Goal: Connect with others: Connect with others

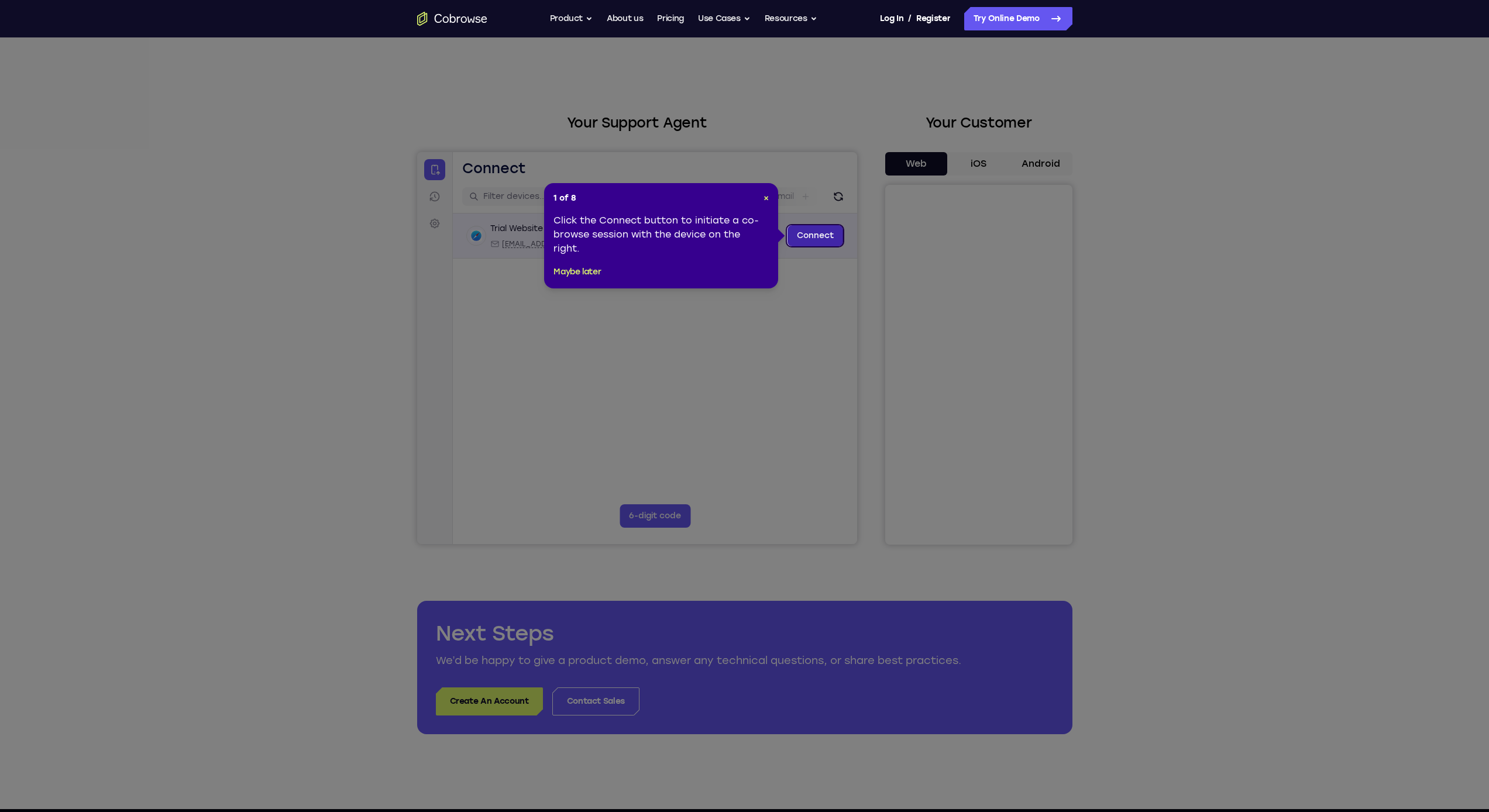
click at [638, 235] on link "Connect" at bounding box center [815, 235] width 56 height 21
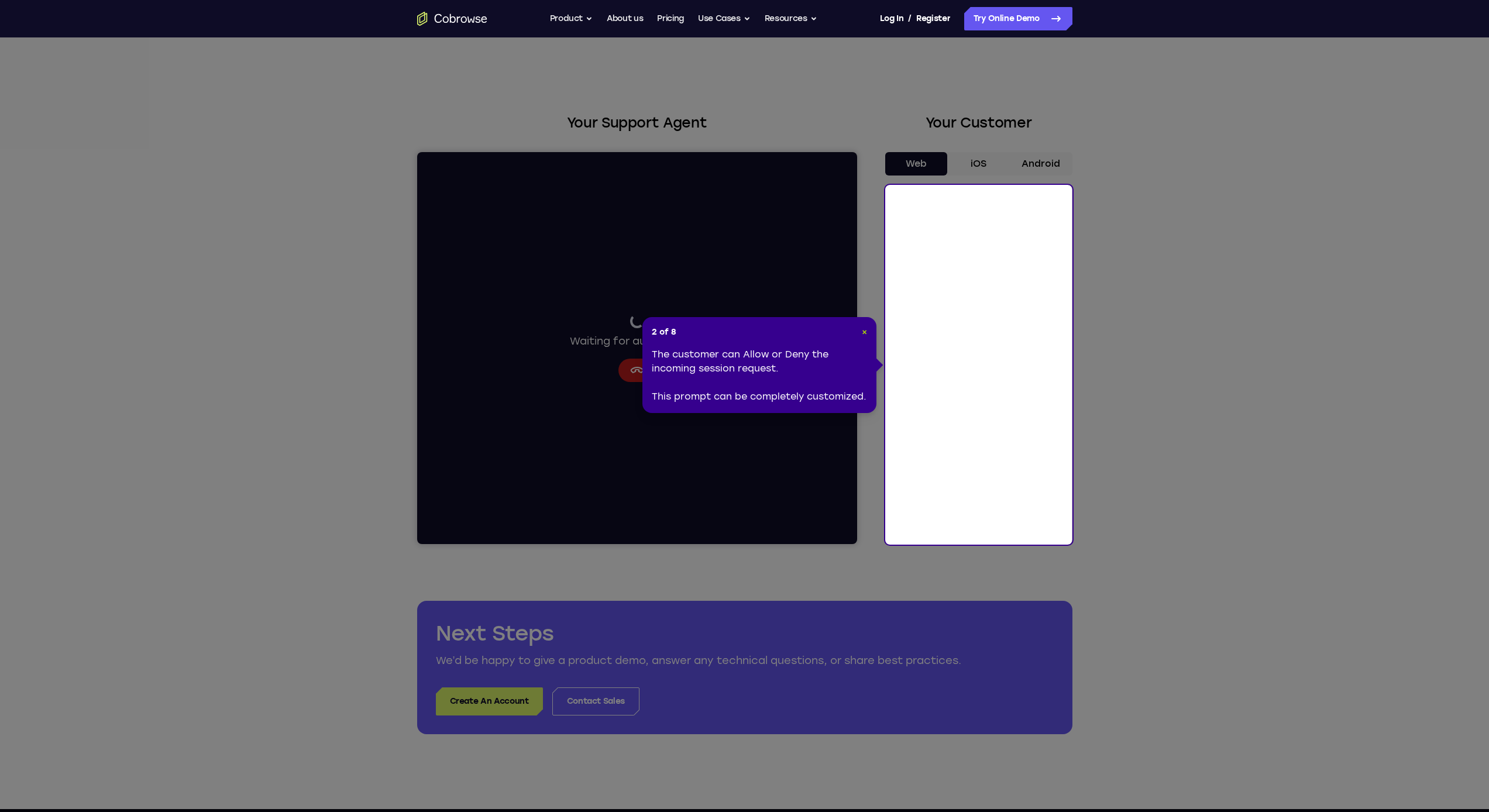
click at [638, 327] on span "×" at bounding box center [864, 332] width 5 height 10
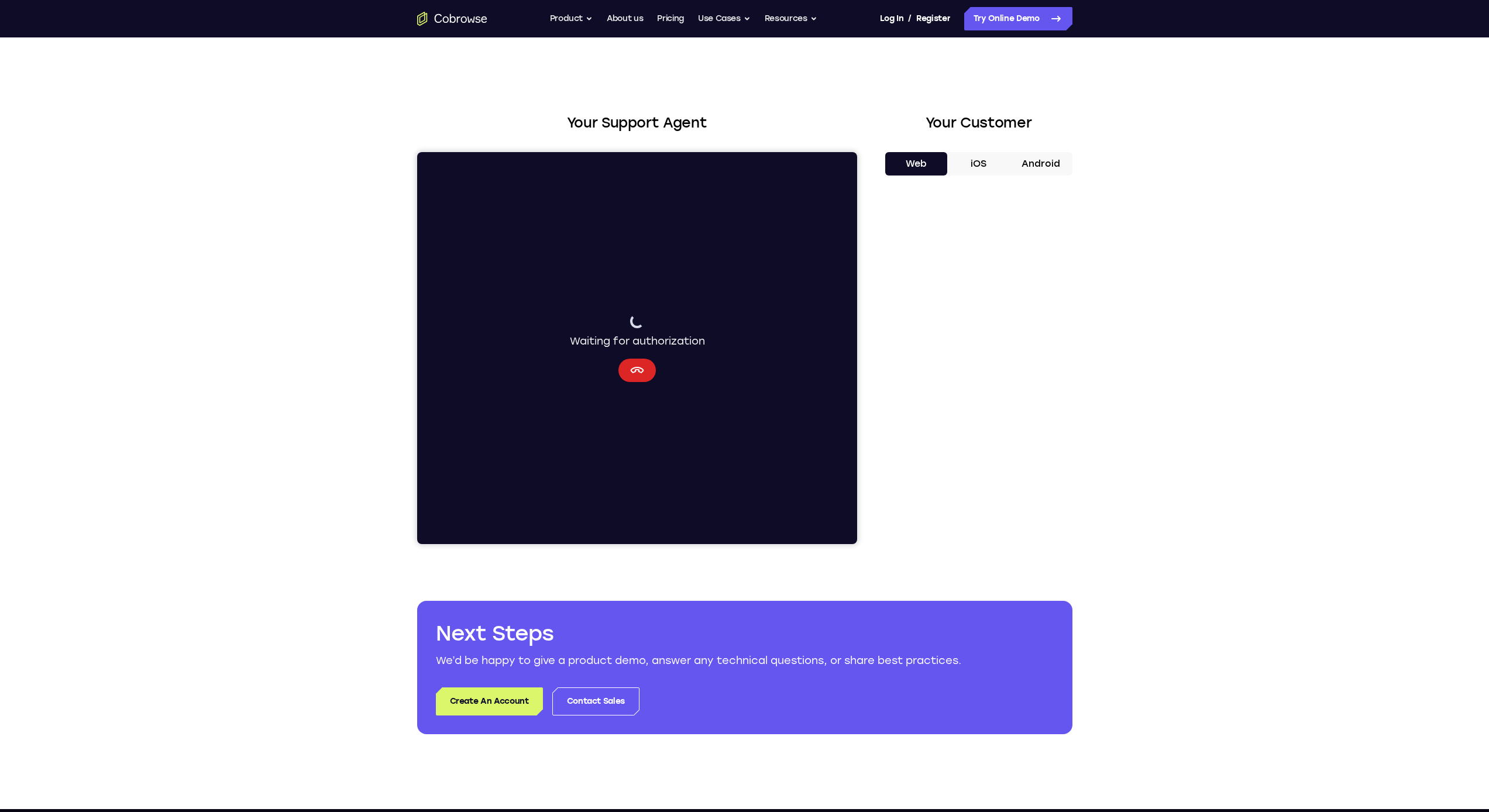
click at [632, 372] on icon "Cancel" at bounding box center [637, 370] width 13 height 7
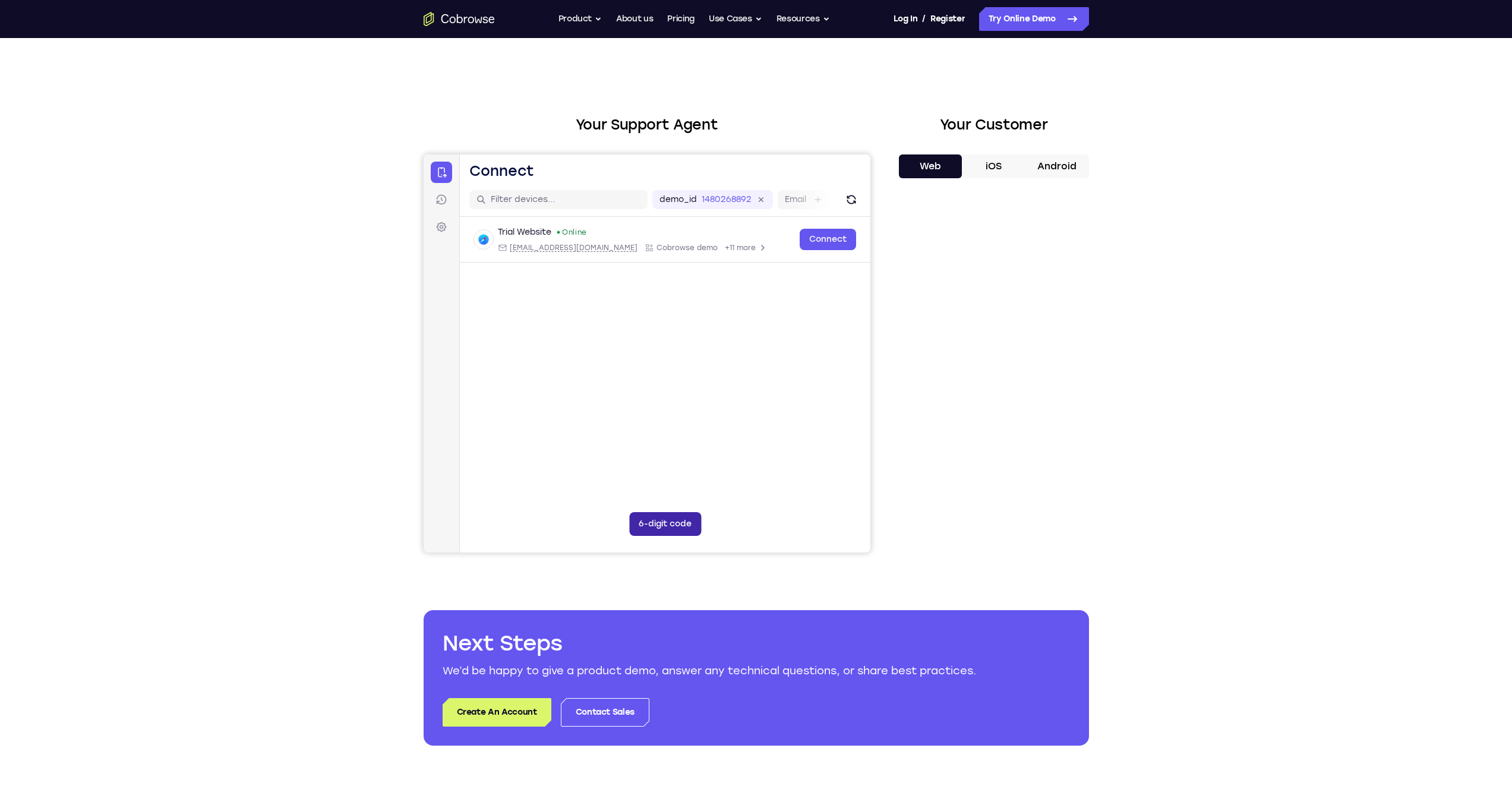
click at [648, 527] on button "6-digit code" at bounding box center [664, 524] width 72 height 24
click at [648, 522] on icon at bounding box center [738, 524] width 12 height 12
click at [648, 526] on button "6-digit code" at bounding box center [664, 524] width 72 height 24
type input "1"
type input "2"
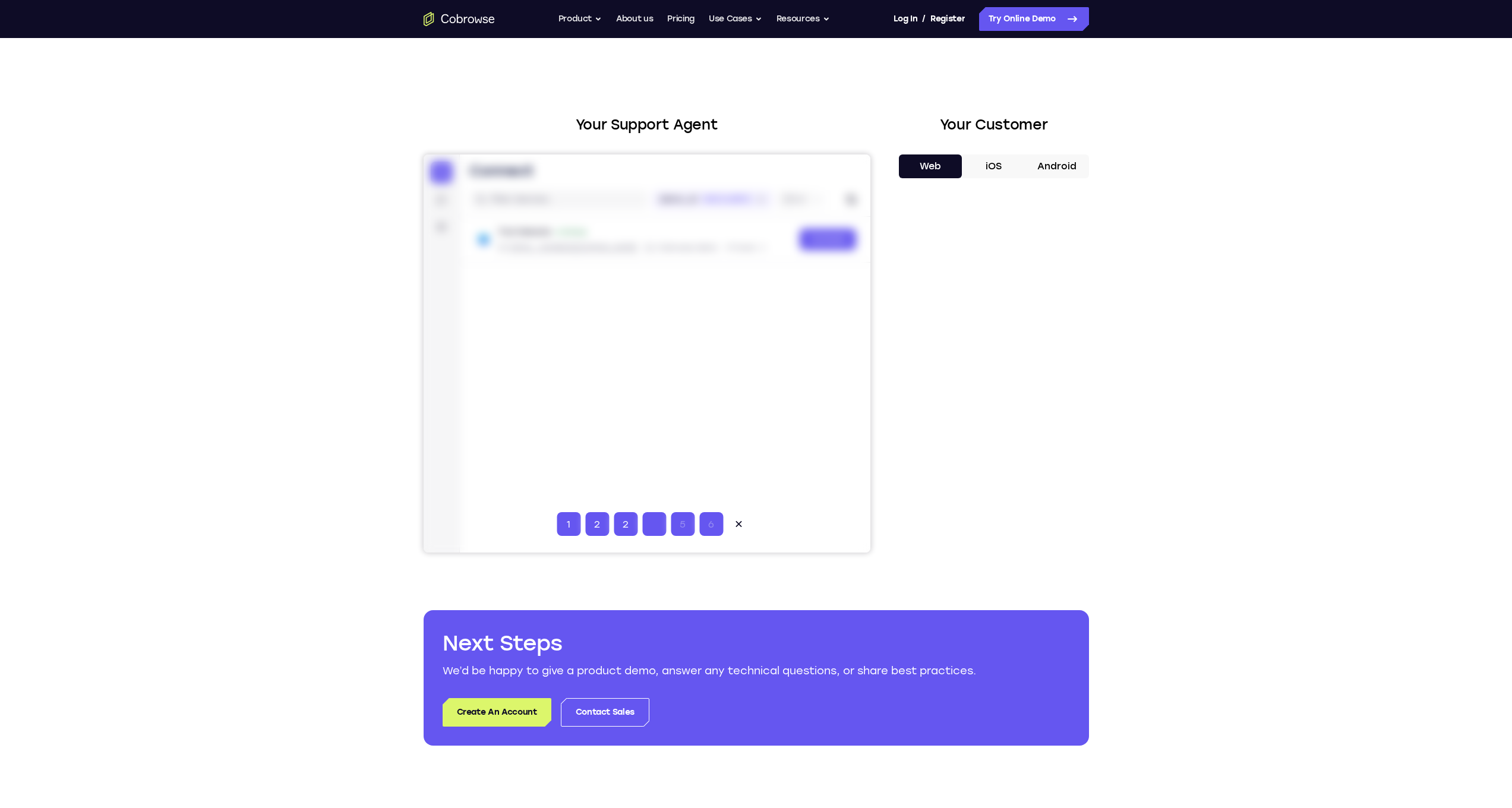
type input "2"
type input "3"
type input "4"
type input "5"
type input "1"
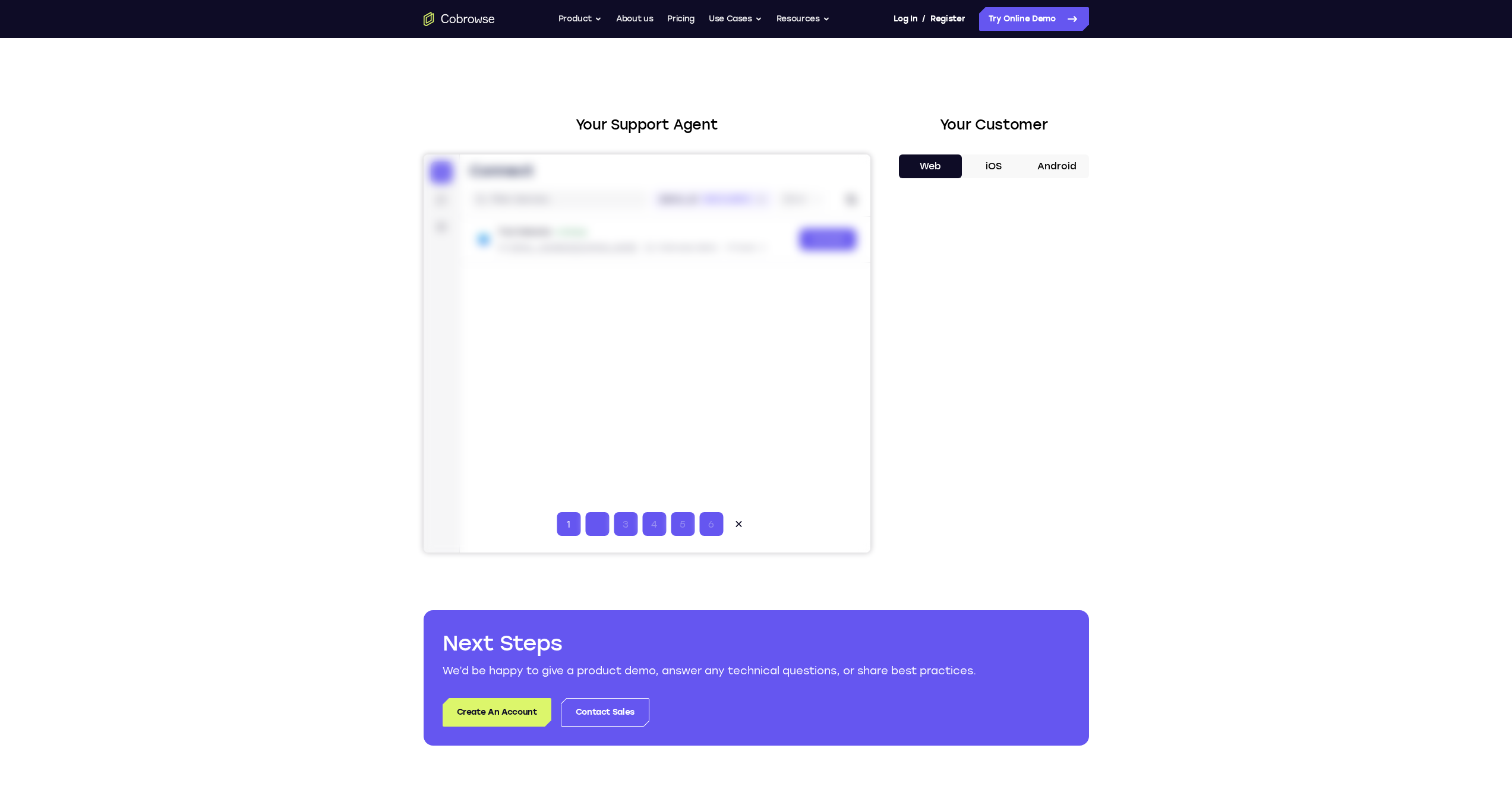
type input "2"
type input "3"
type input "4"
type input "5"
type input "6"
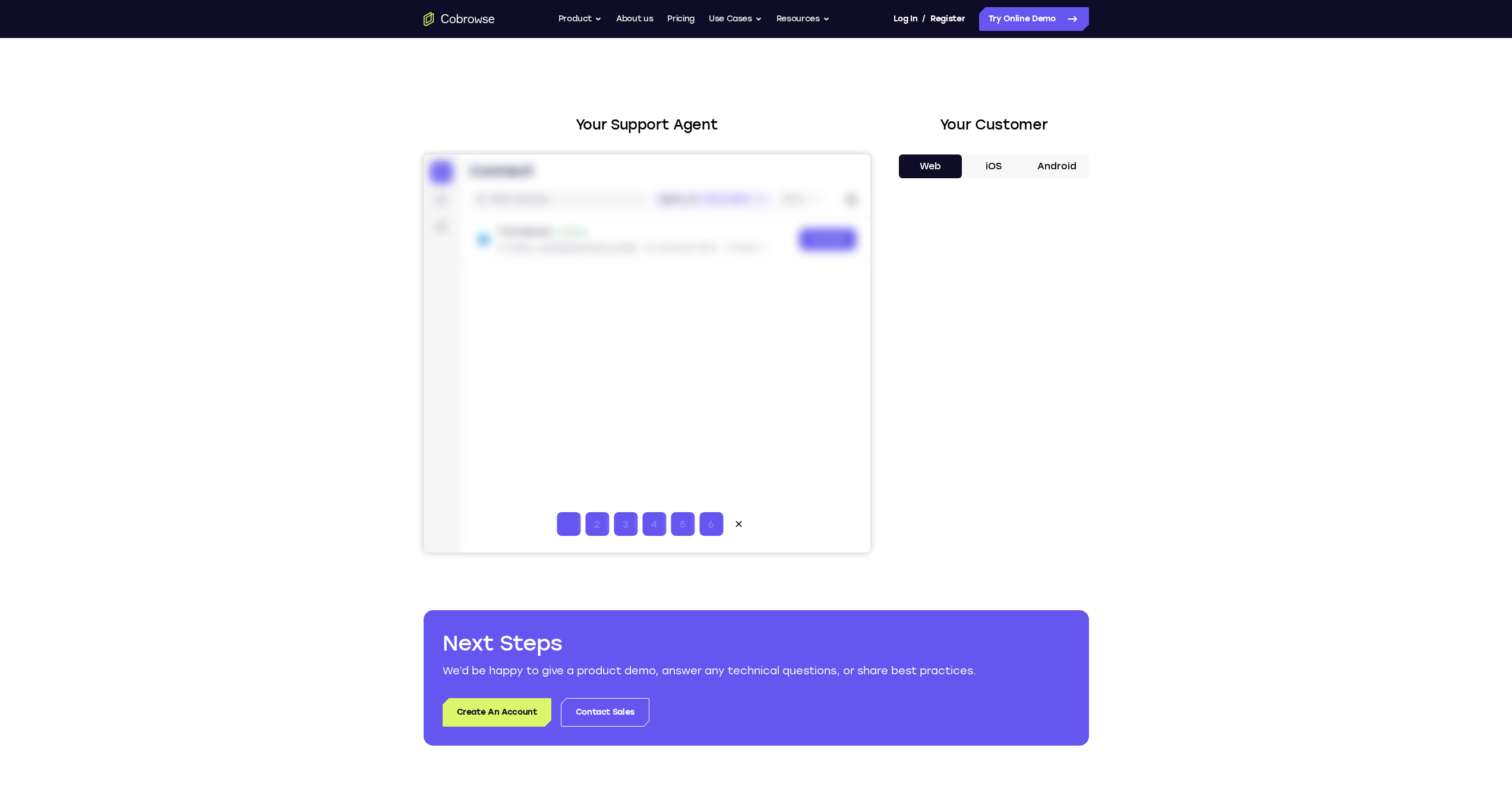
type input "1"
type input "2"
type input "3"
type input "4"
type input "5"
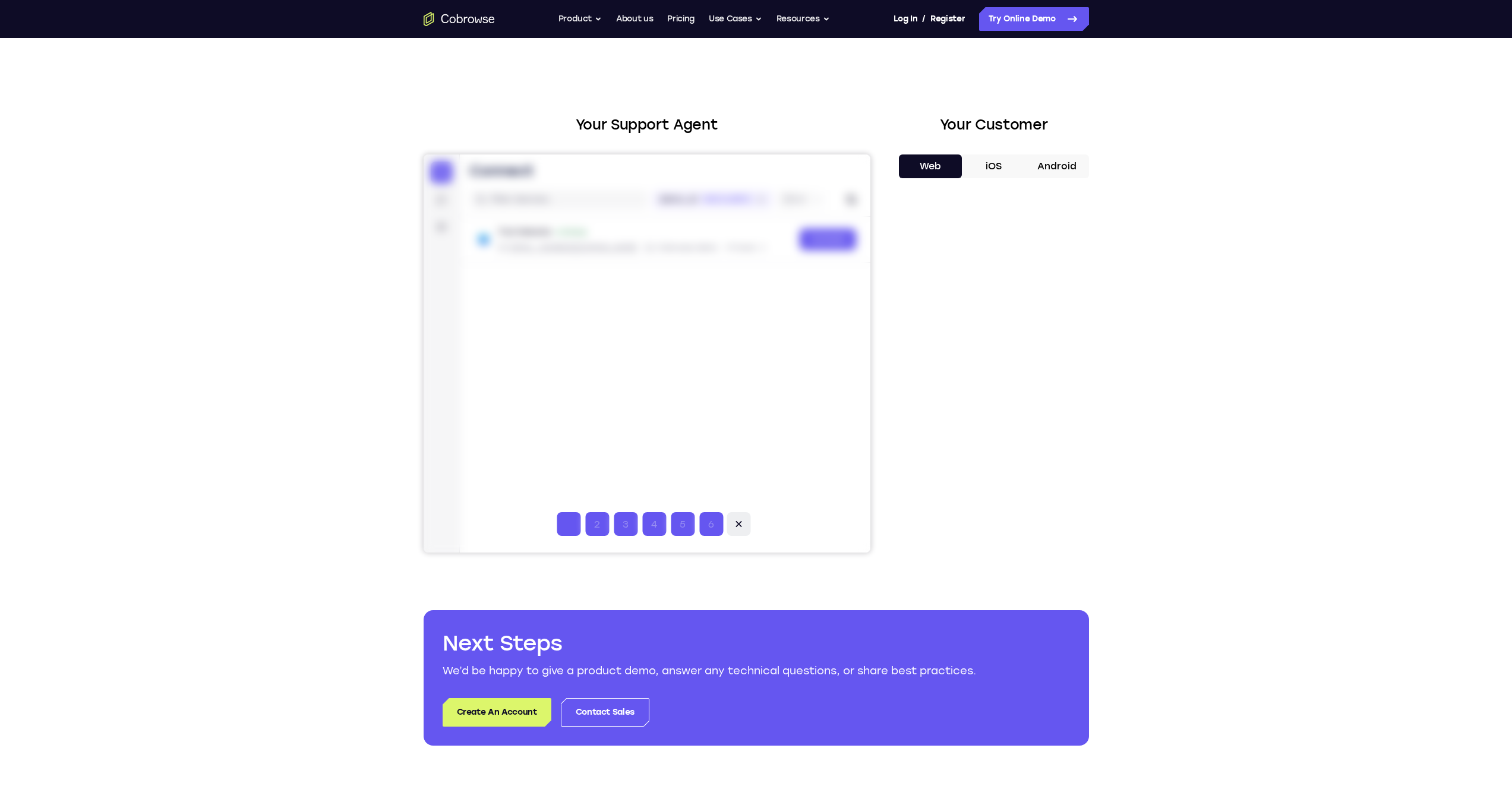
click at [648, 523] on icon at bounding box center [738, 524] width 12 height 12
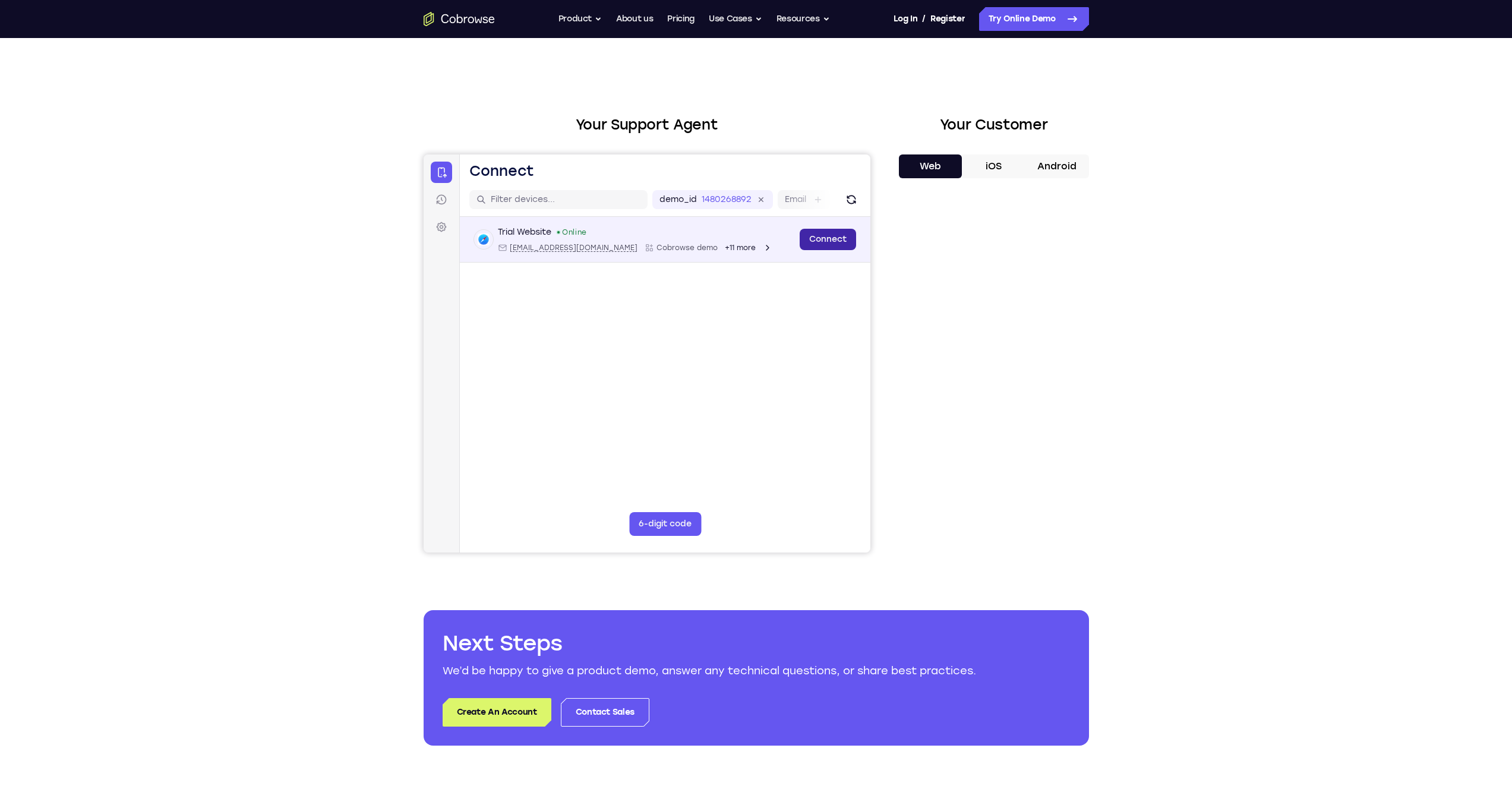
click at [648, 236] on link "Connect" at bounding box center [827, 239] width 57 height 21
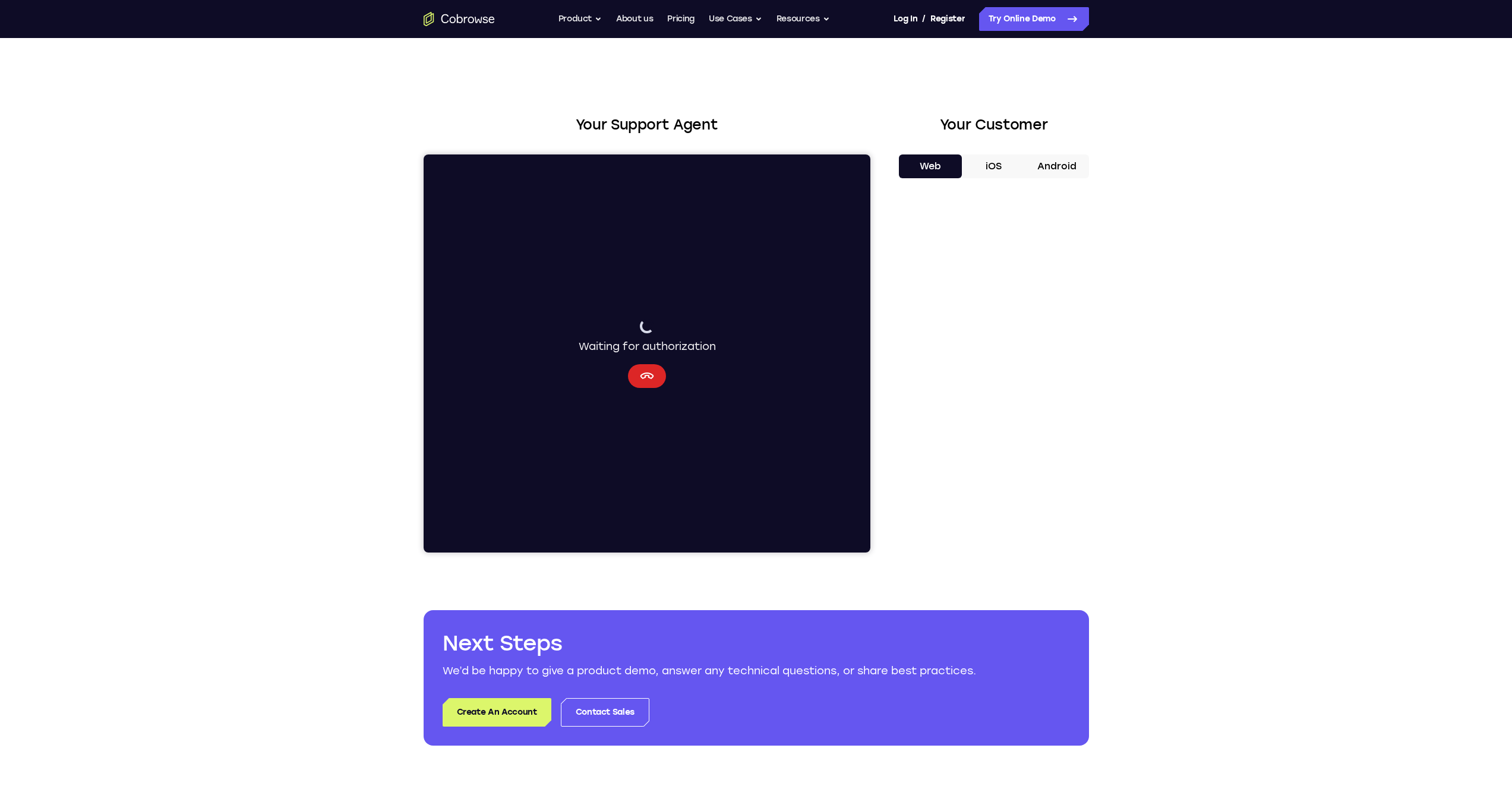
click at [644, 378] on icon "Cancel" at bounding box center [646, 376] width 14 height 14
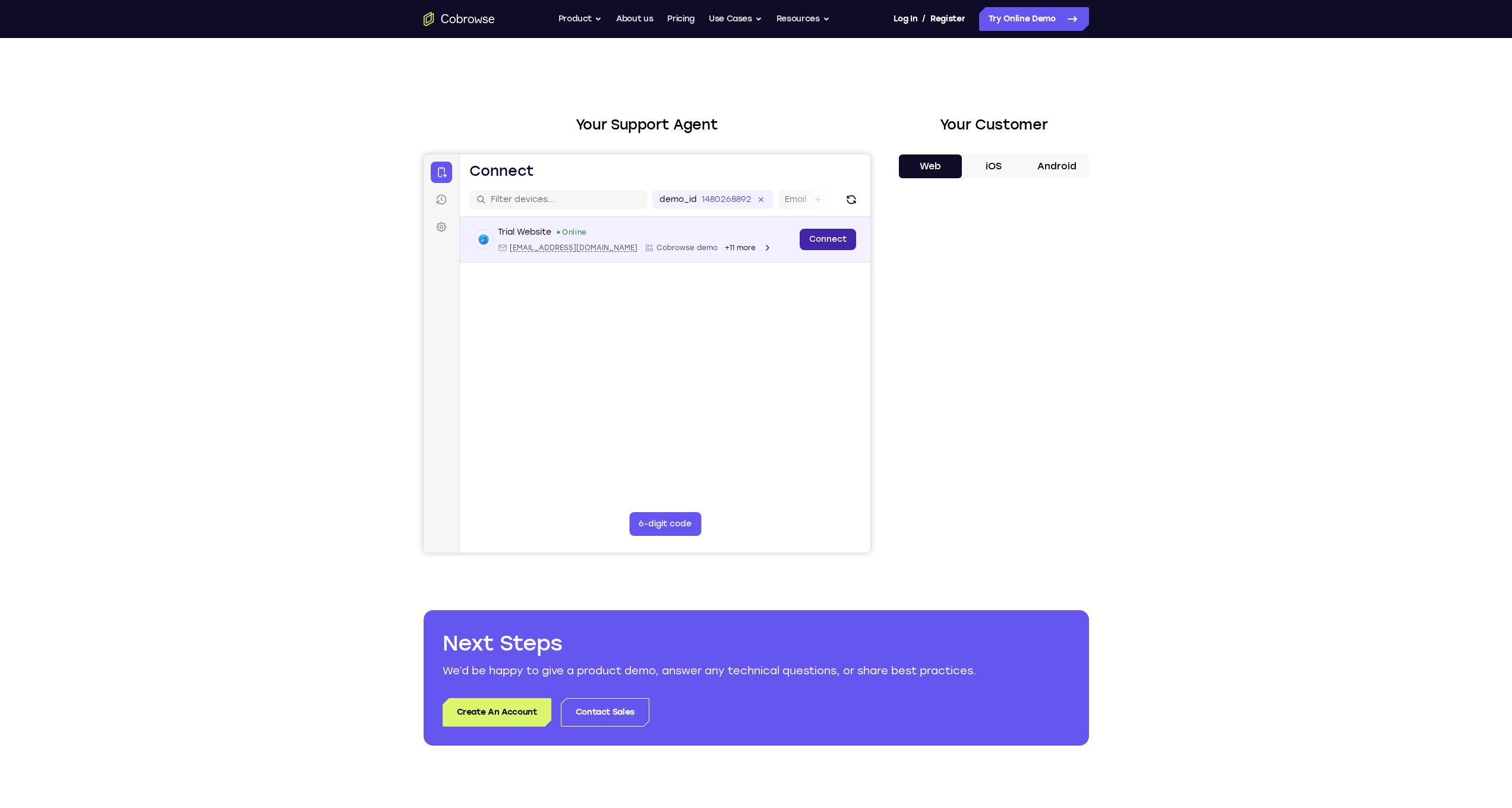
click at [648, 237] on link "Connect" at bounding box center [827, 239] width 57 height 21
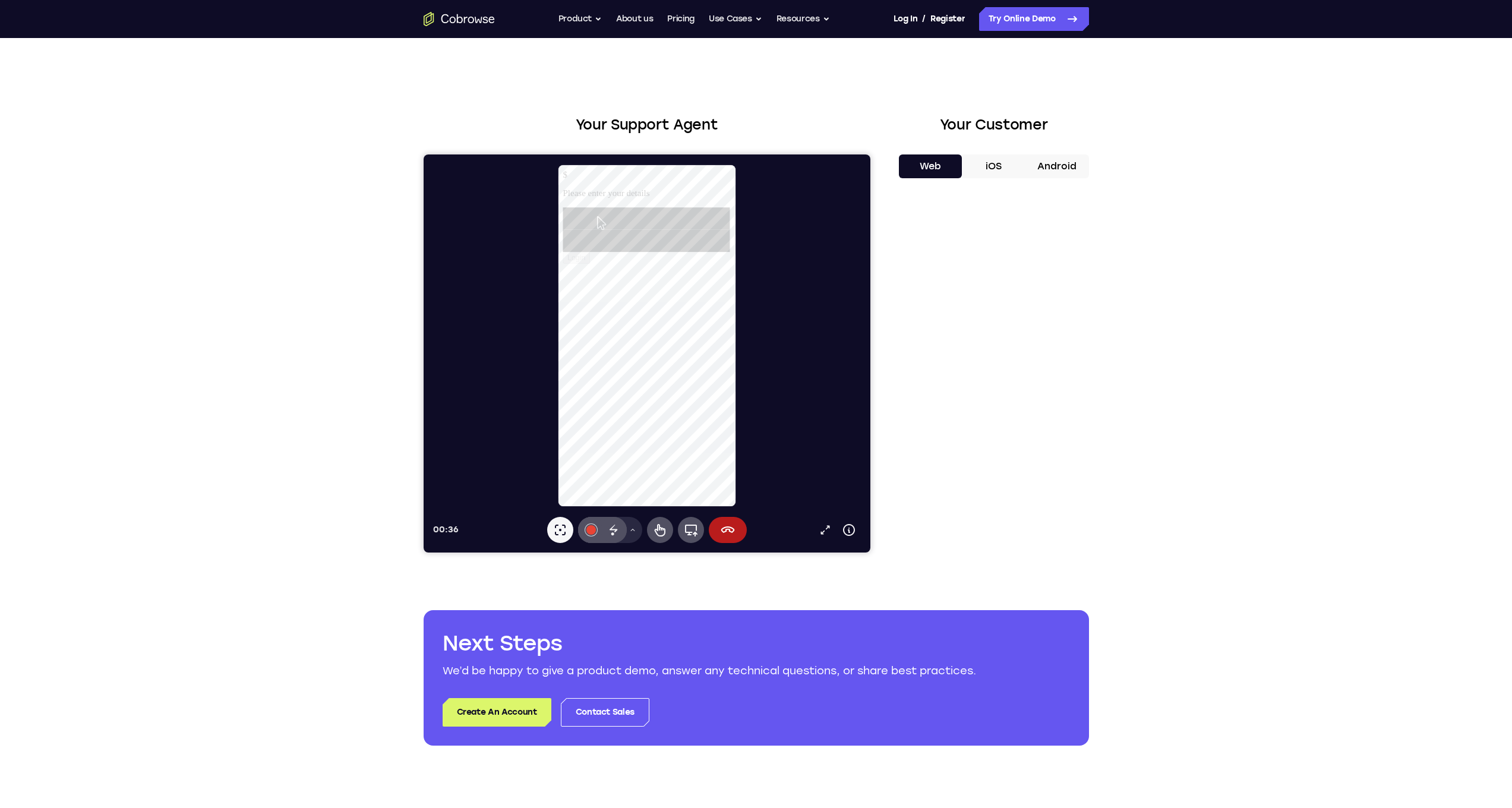
click at [0, 0] on button "iOS" at bounding box center [0, 0] width 0 height 0
click at [648, 538] on button "End session" at bounding box center [726, 530] width 38 height 26
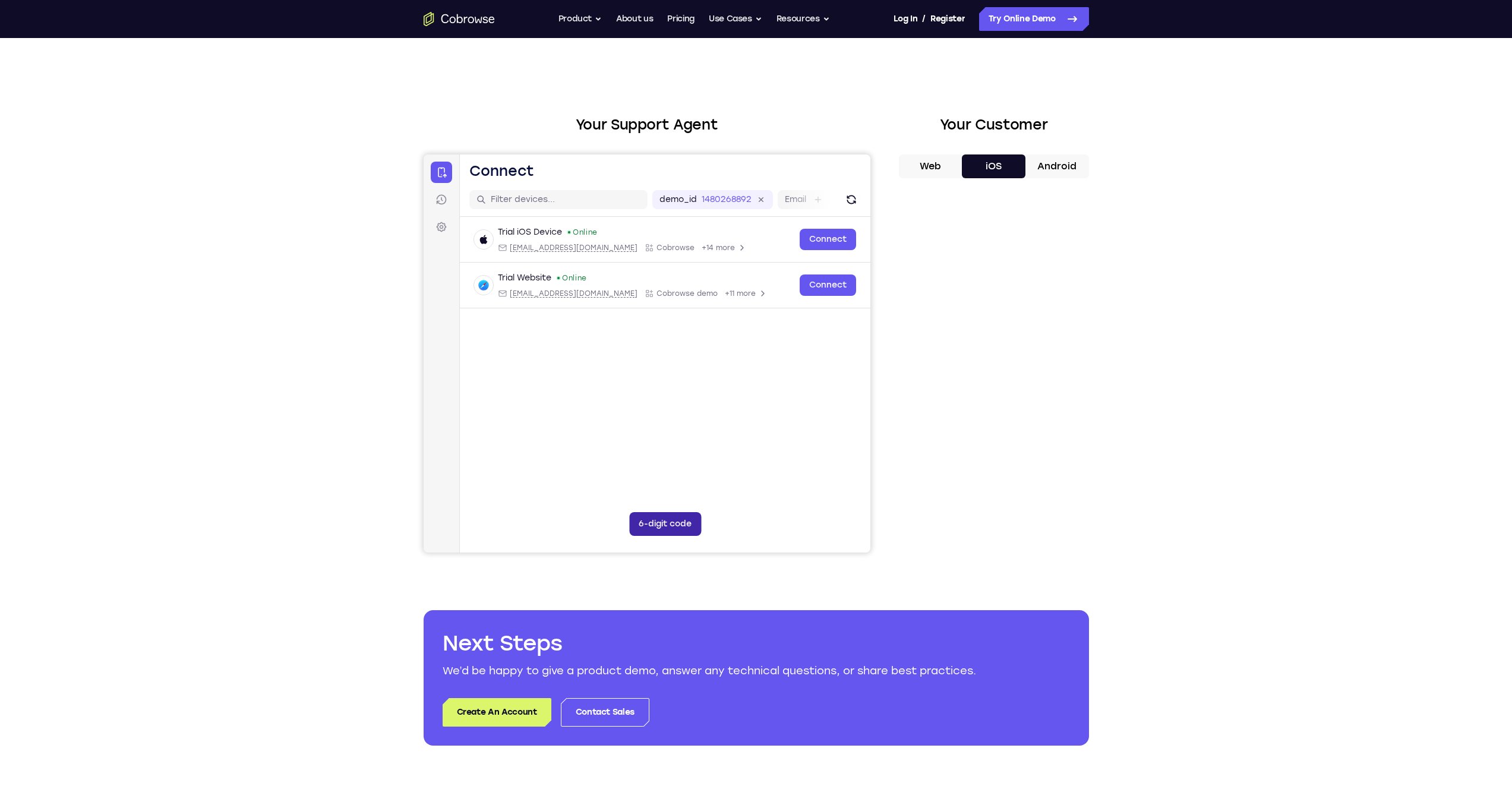
click at [648, 532] on button "6-digit code" at bounding box center [664, 524] width 72 height 24
click at [648, 523] on icon at bounding box center [738, 524] width 12 height 12
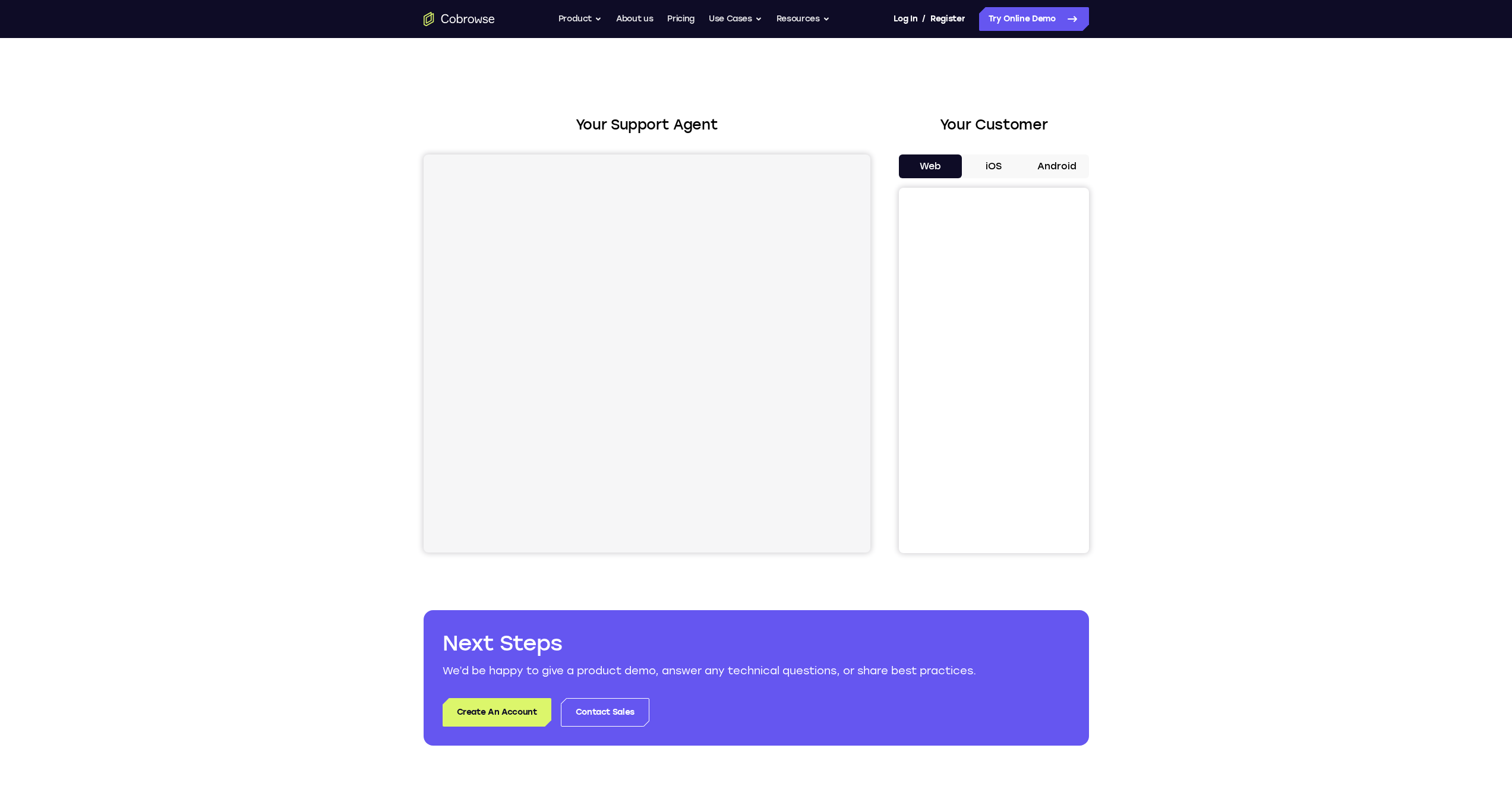
click at [994, 170] on button "iOS" at bounding box center [993, 166] width 64 height 24
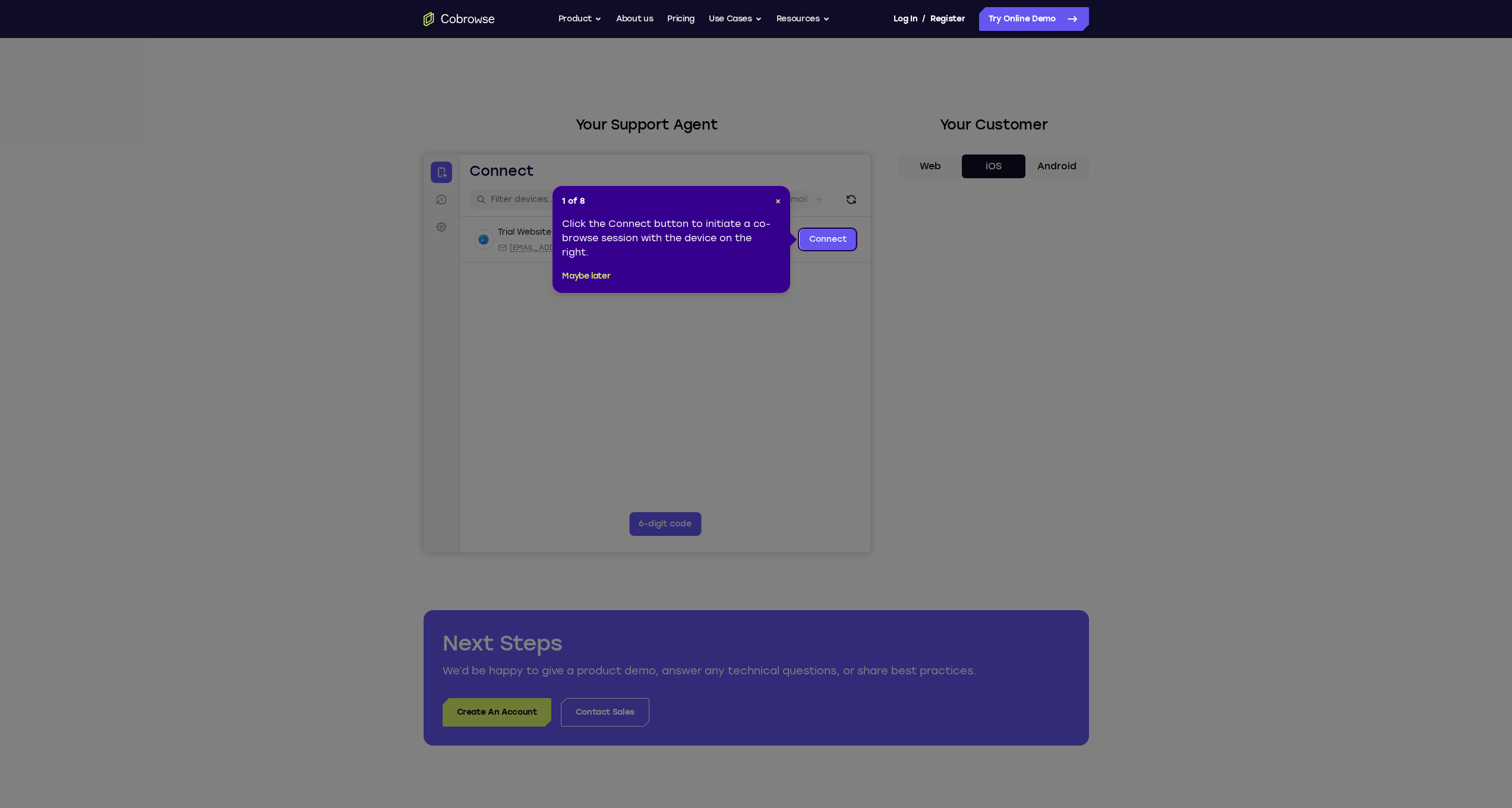
click at [692, 237] on div "Click the Connect button to initiate a co-browse session with the device on the…" at bounding box center [671, 238] width 219 height 42
click at [754, 239] on div "Click the Connect button to initiate a co-browse session with the device on the…" at bounding box center [671, 238] width 219 height 42
click at [777, 202] on span "×" at bounding box center [778, 201] width 5 height 10
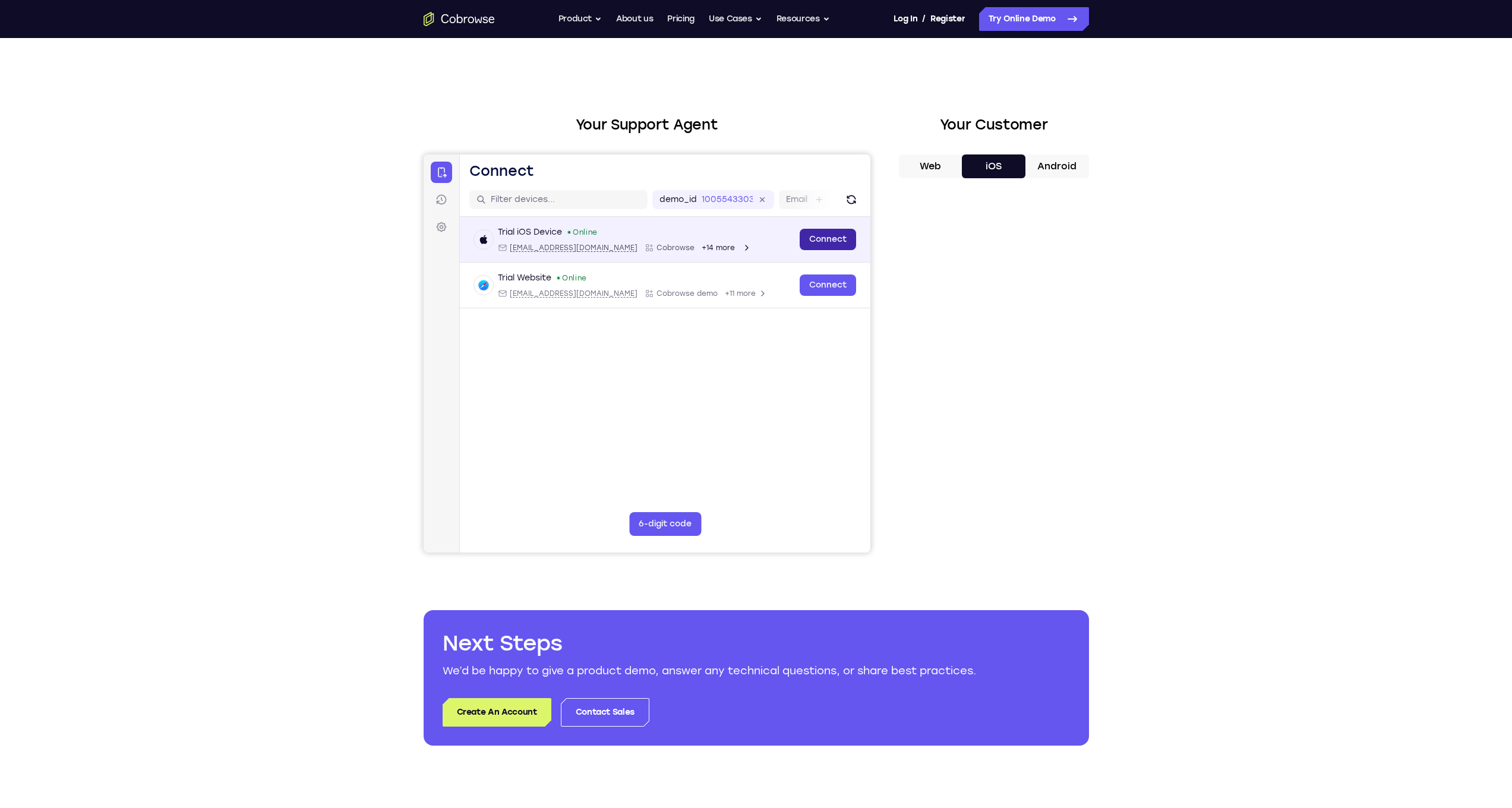
click at [825, 242] on link "Connect" at bounding box center [827, 239] width 57 height 21
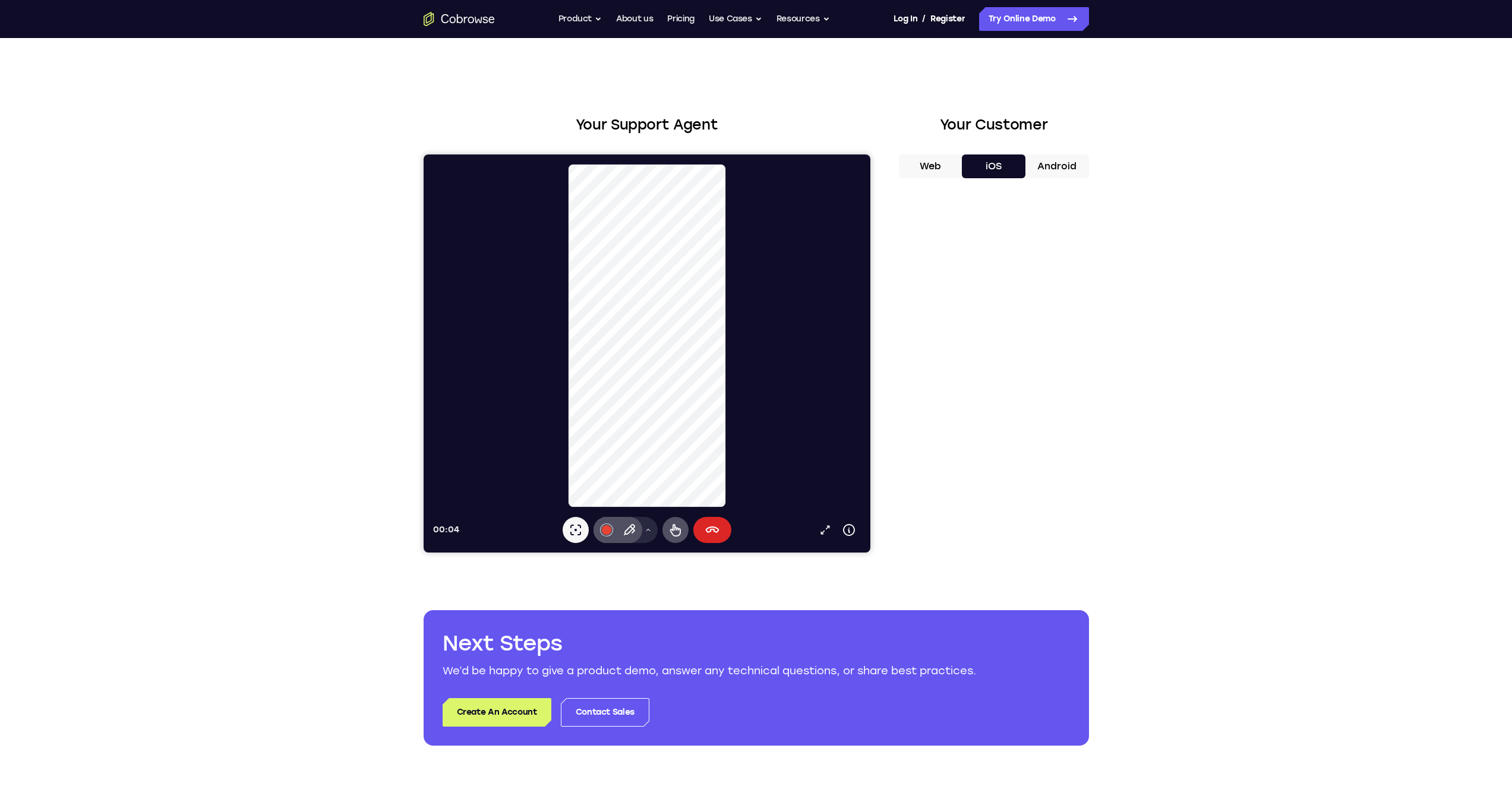
click at [712, 539] on button "End session" at bounding box center [711, 530] width 38 height 26
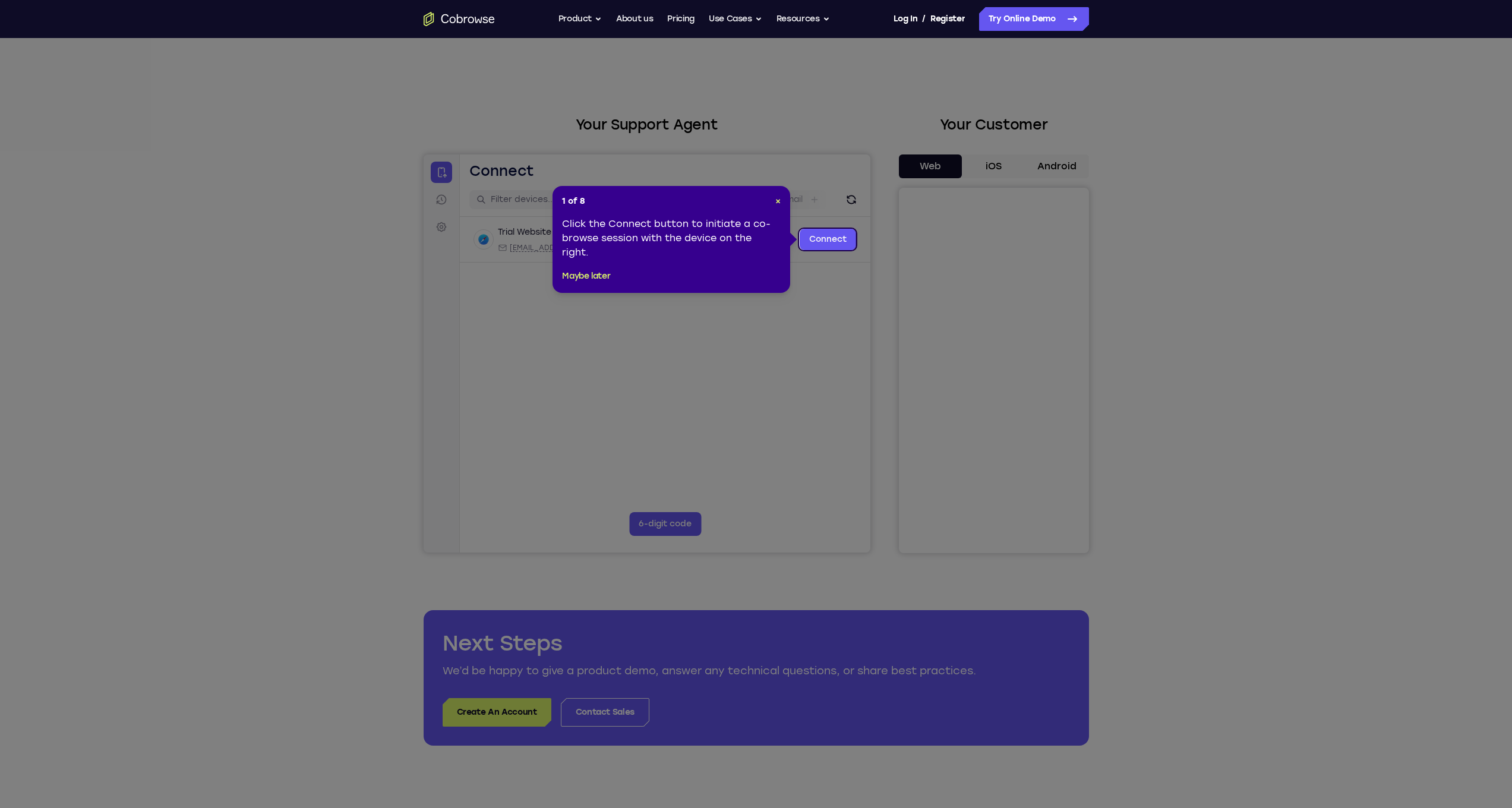
click at [648, 251] on div "Click the Connect button to initiate a co-browse session with the device on the…" at bounding box center [671, 238] width 219 height 42
click at [595, 274] on button "Maybe later" at bounding box center [586, 276] width 48 height 14
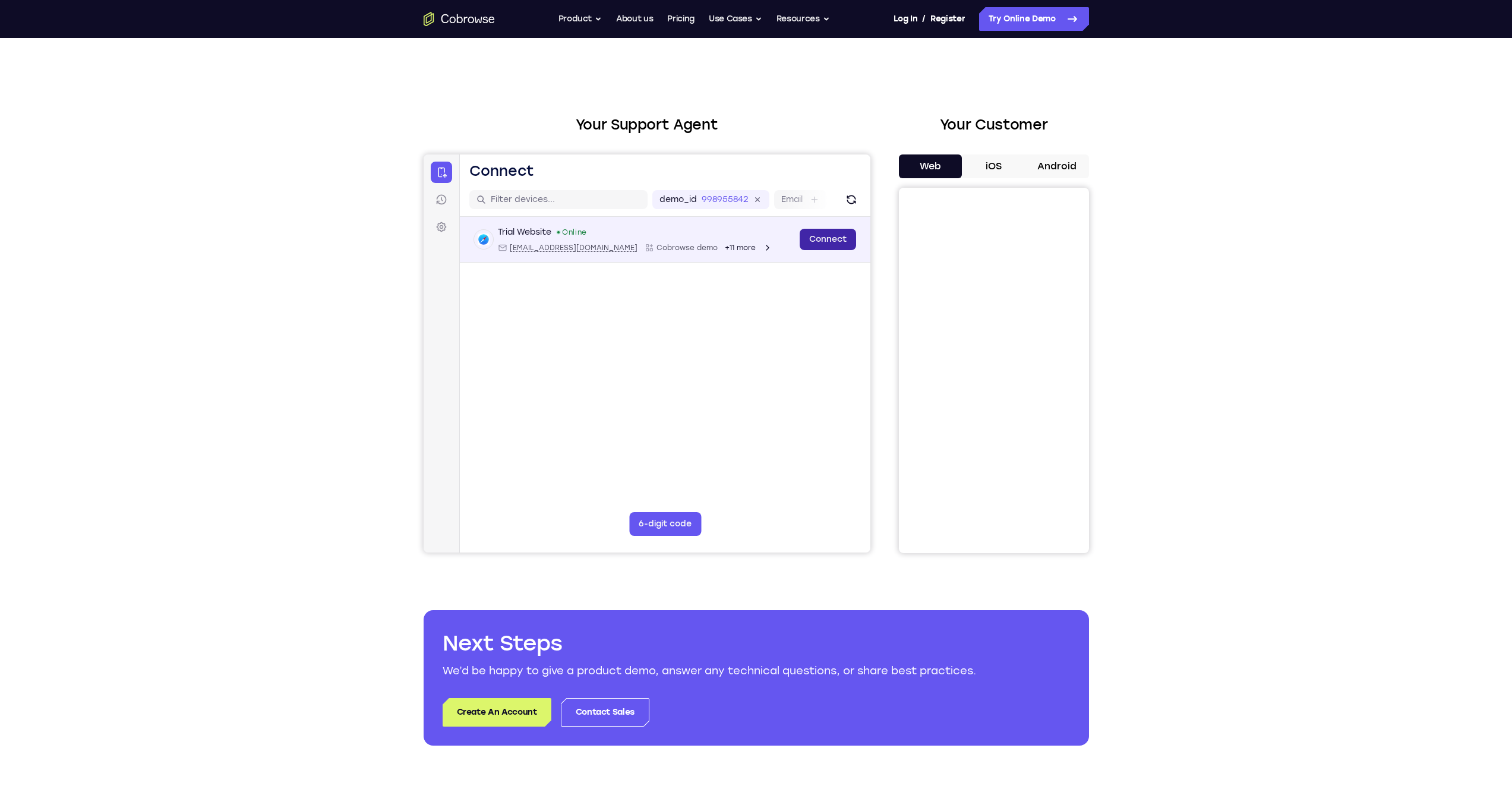
click at [835, 236] on link "Connect" at bounding box center [827, 239] width 57 height 21
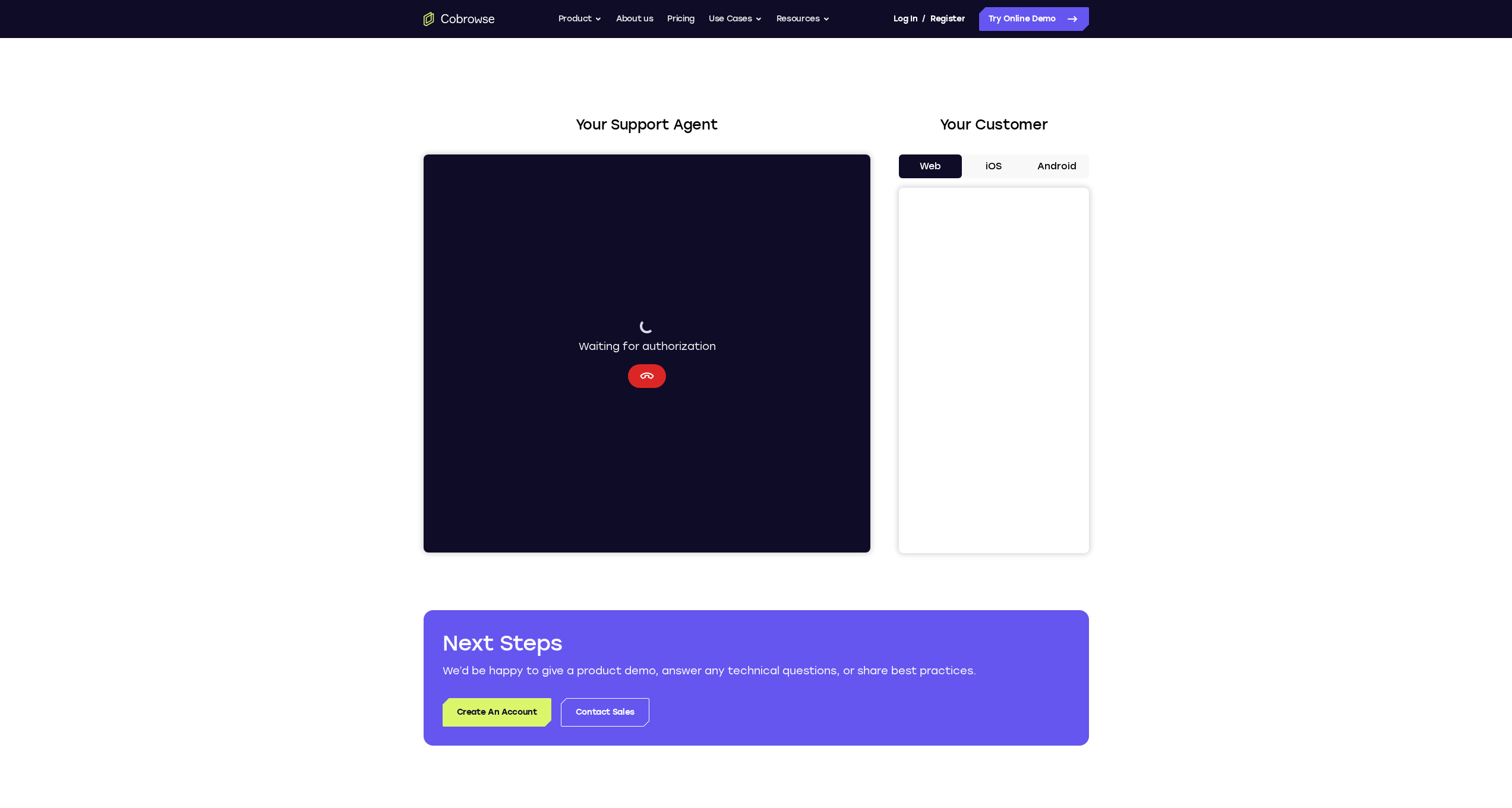
click at [642, 379] on icon "Cancel" at bounding box center [646, 376] width 14 height 14
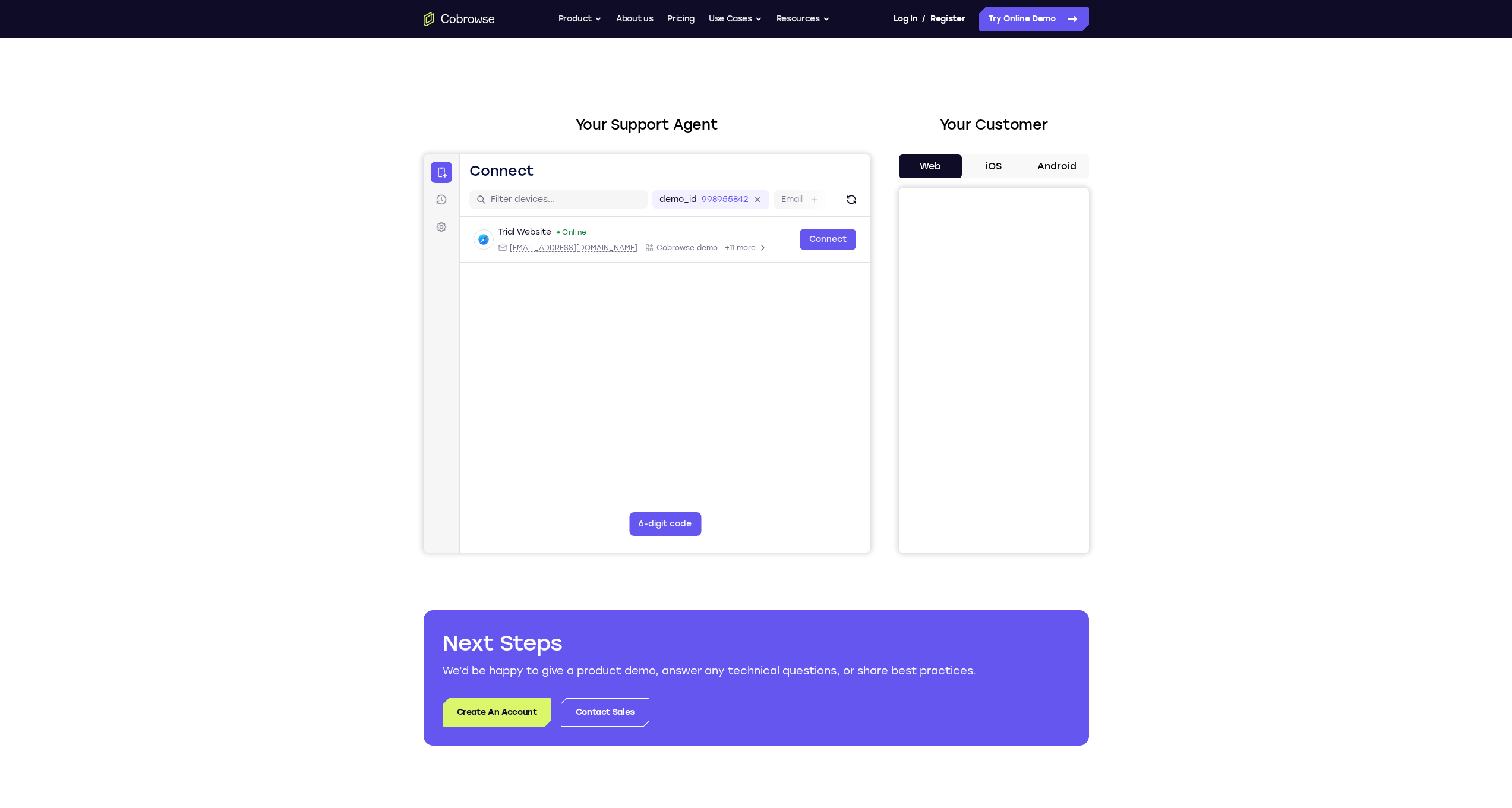
click at [869, 195] on div "demo_id 998955842 998955842 Email User ID Device ID Device name" at bounding box center [664, 200] width 410 height 34
click at [858, 195] on button "Refresh" at bounding box center [851, 199] width 19 height 19
click at [434, 200] on link "Sessions" at bounding box center [440, 199] width 21 height 21
click at [443, 221] on icon at bounding box center [441, 227] width 12 height 12
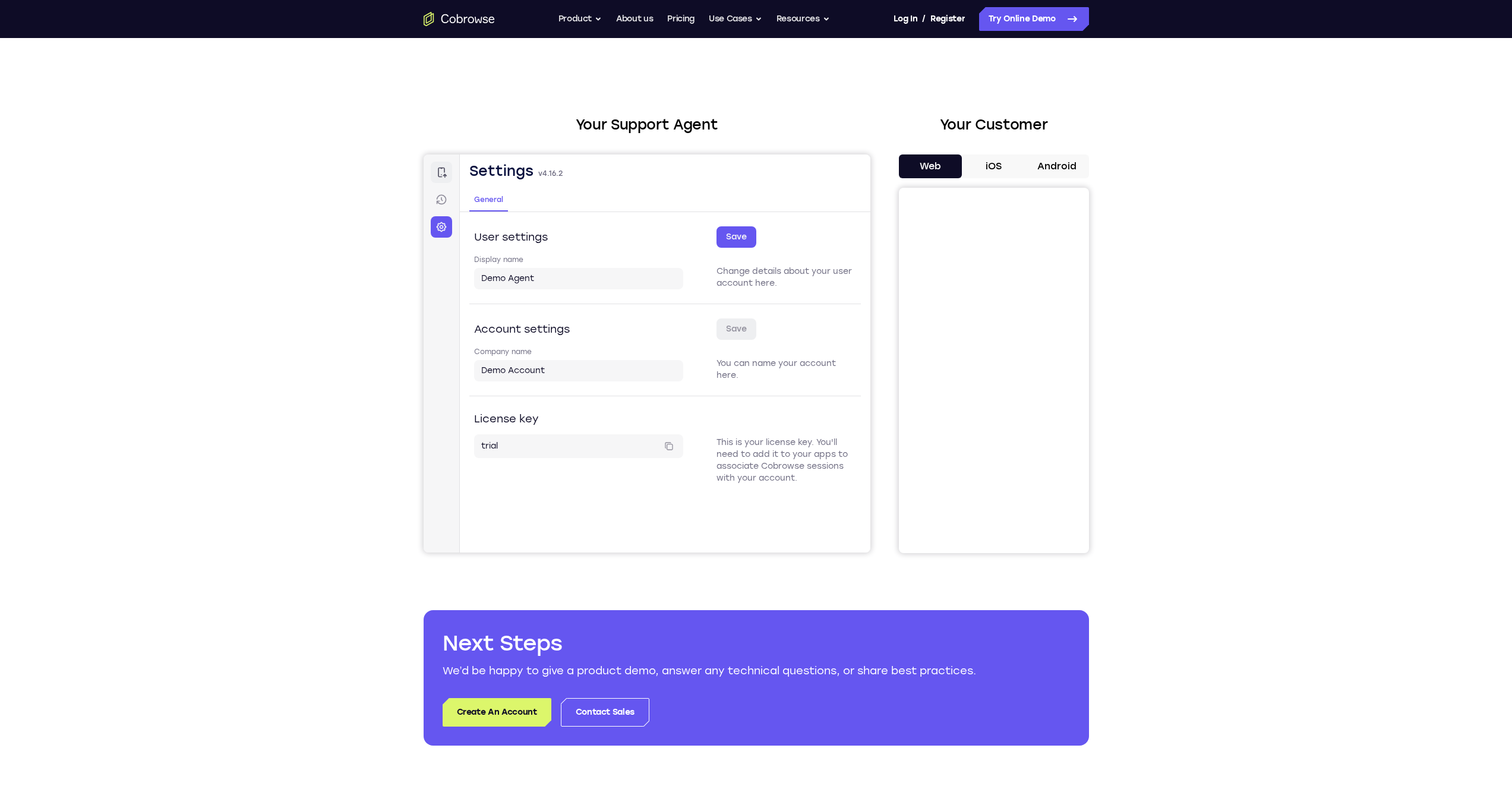
click at [440, 179] on link "Connect" at bounding box center [440, 172] width 21 height 21
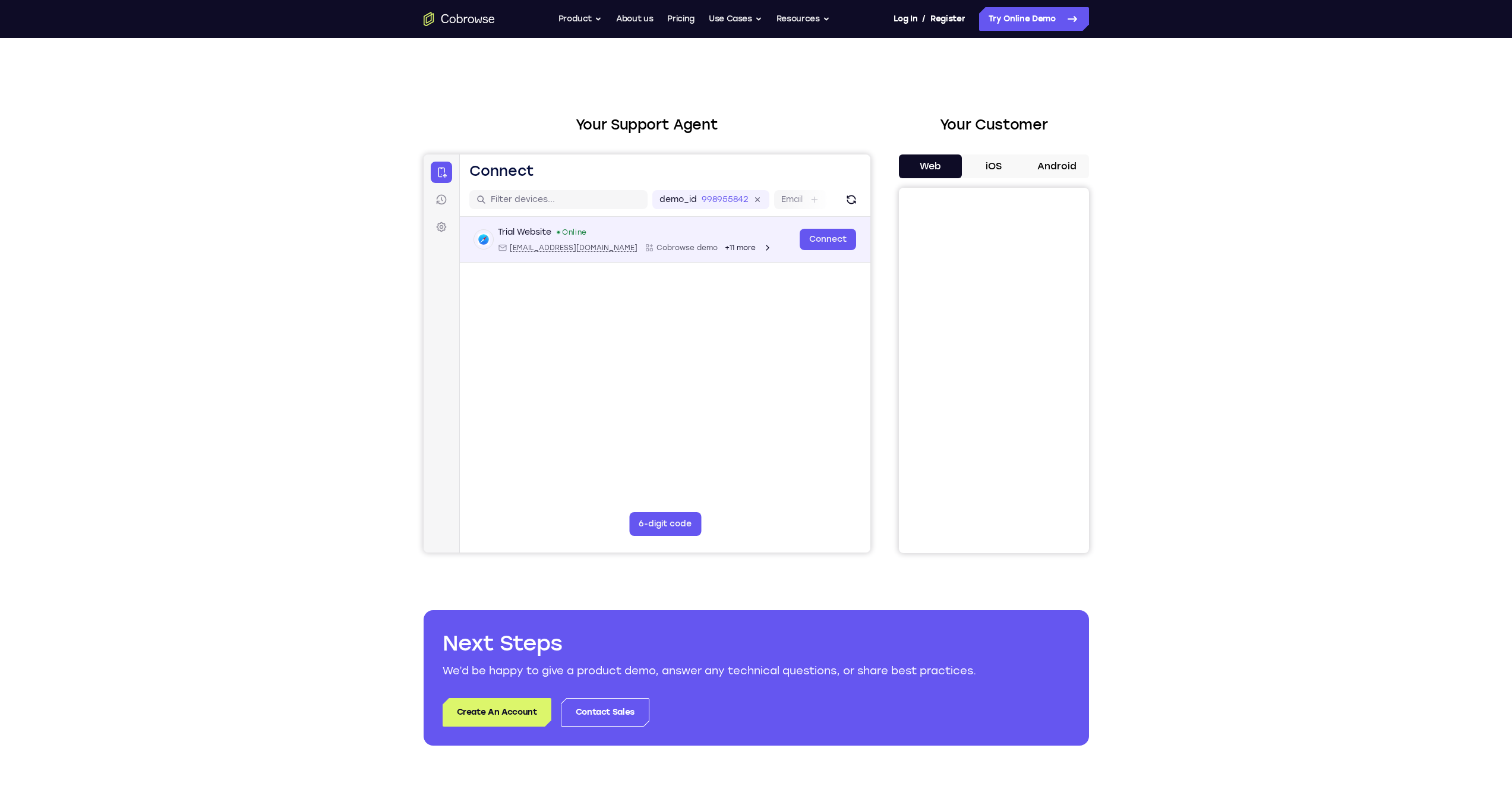
click at [762, 248] on icon "Open device details" at bounding box center [766, 248] width 9 height 9
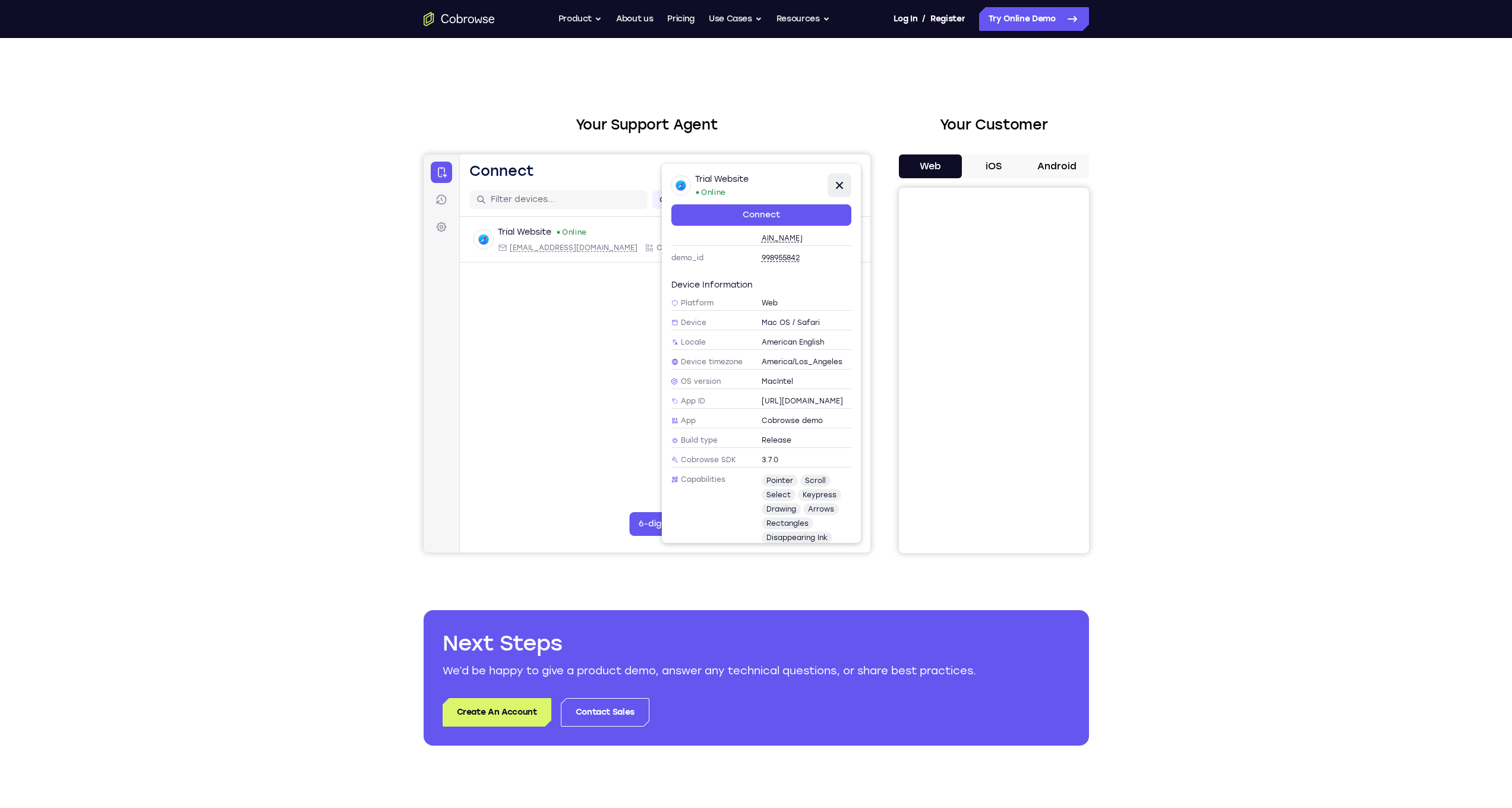
click at [843, 180] on icon at bounding box center [838, 185] width 14 height 14
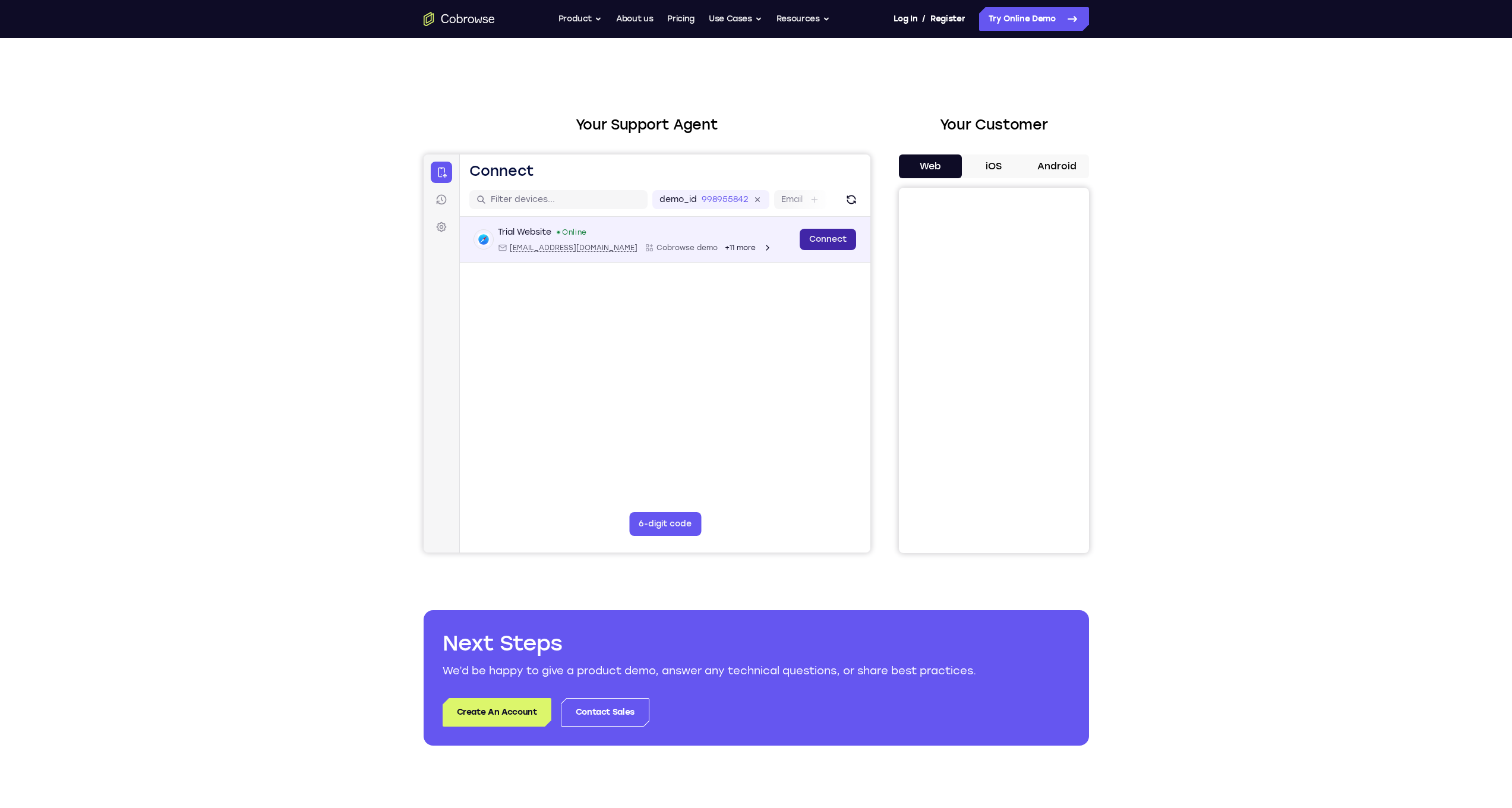
click at [833, 237] on link "Connect" at bounding box center [827, 239] width 57 height 21
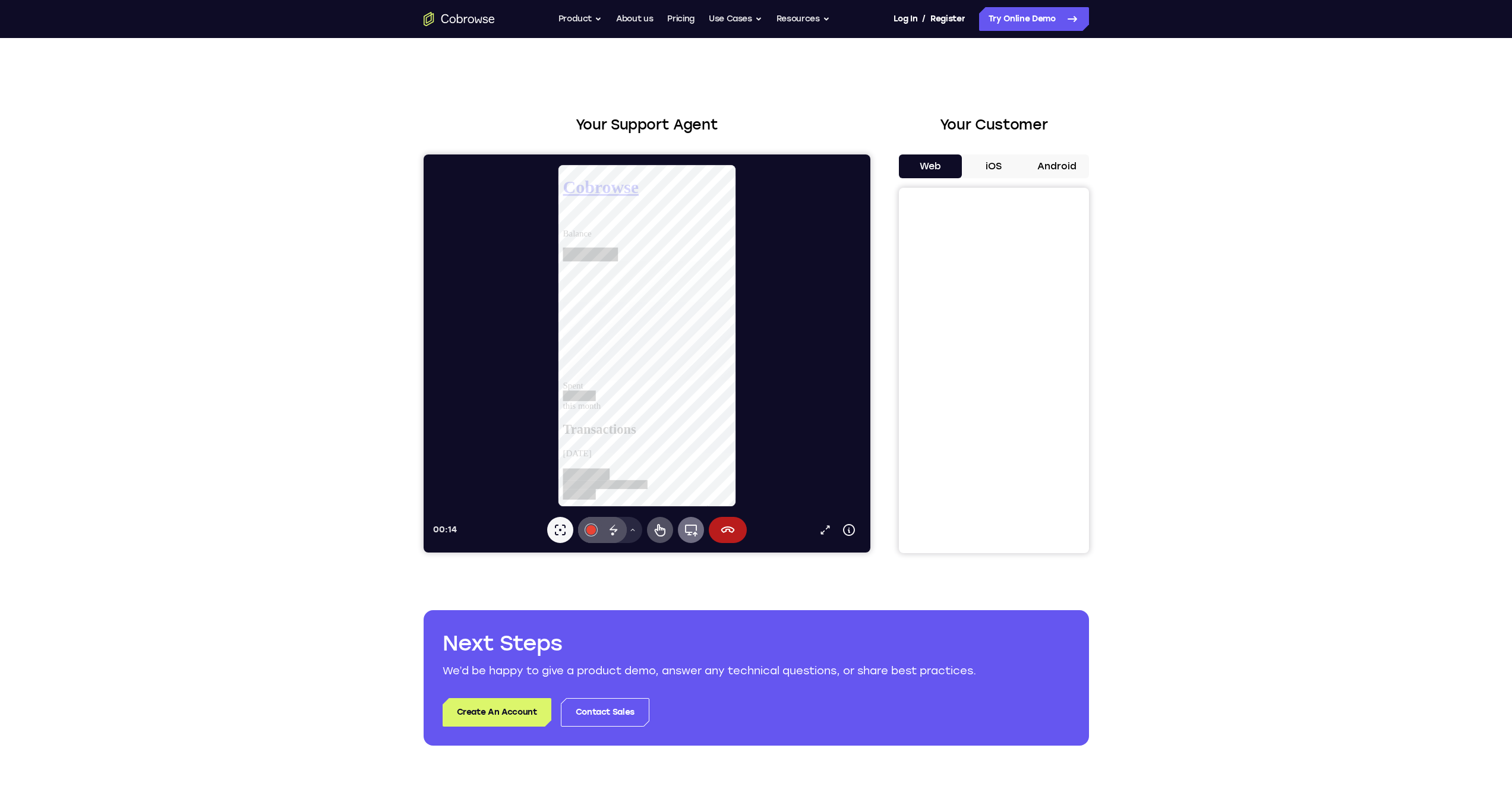
click at [694, 538] on button "Full device" at bounding box center [690, 530] width 26 height 26
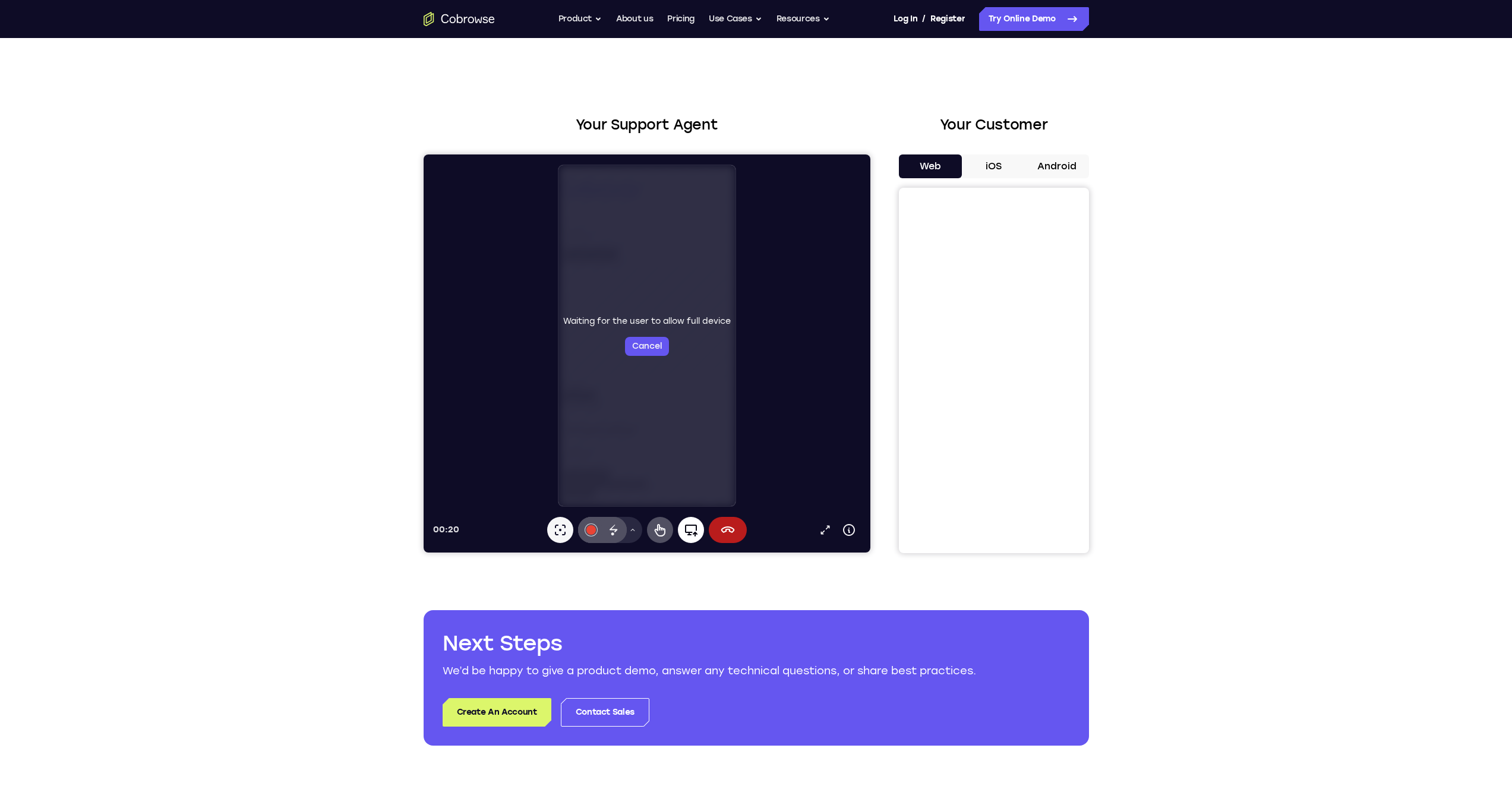
click at [688, 538] on button "Full device" at bounding box center [690, 530] width 26 height 26
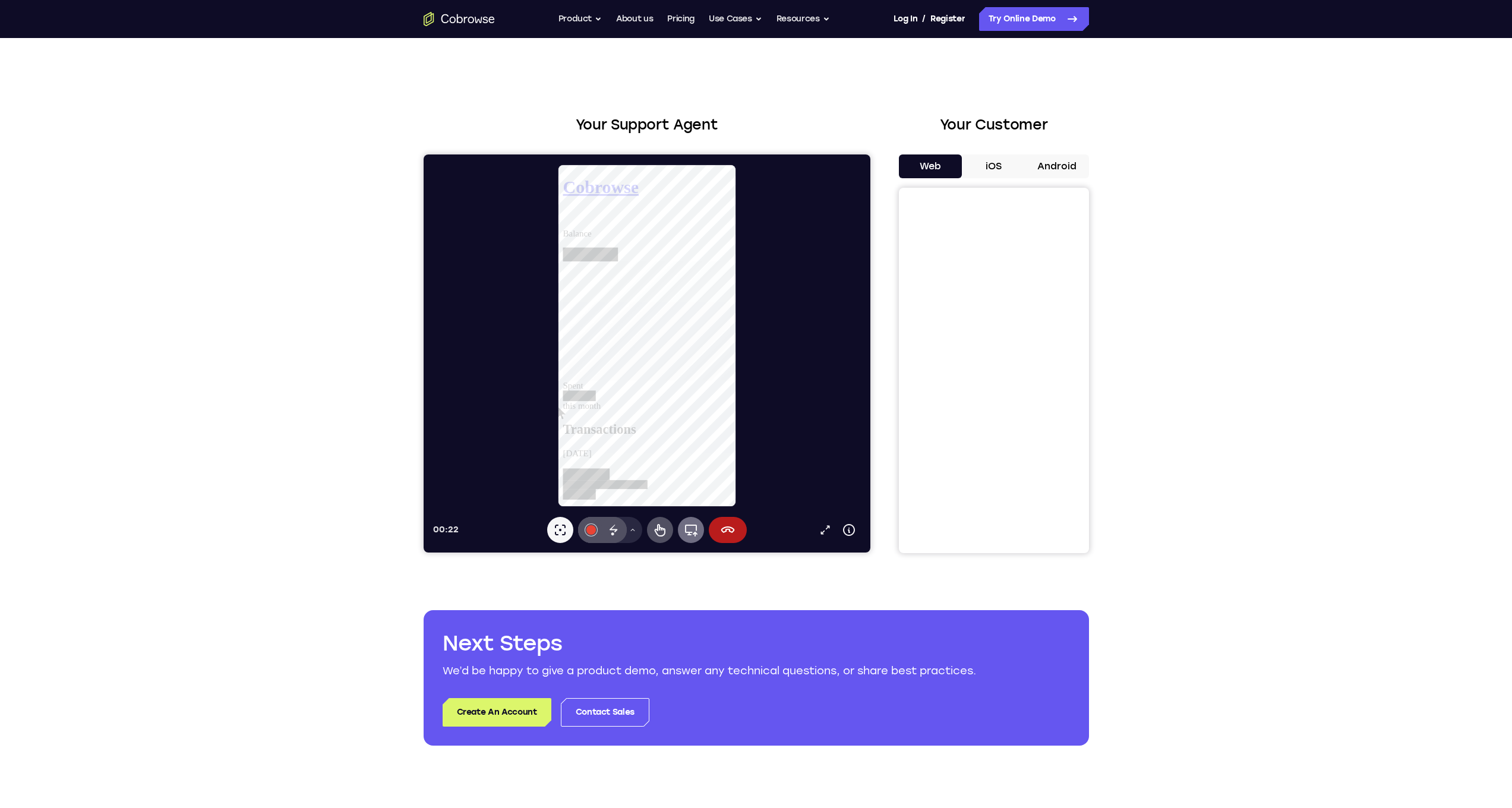
click at [687, 536] on icon at bounding box center [690, 530] width 14 height 14
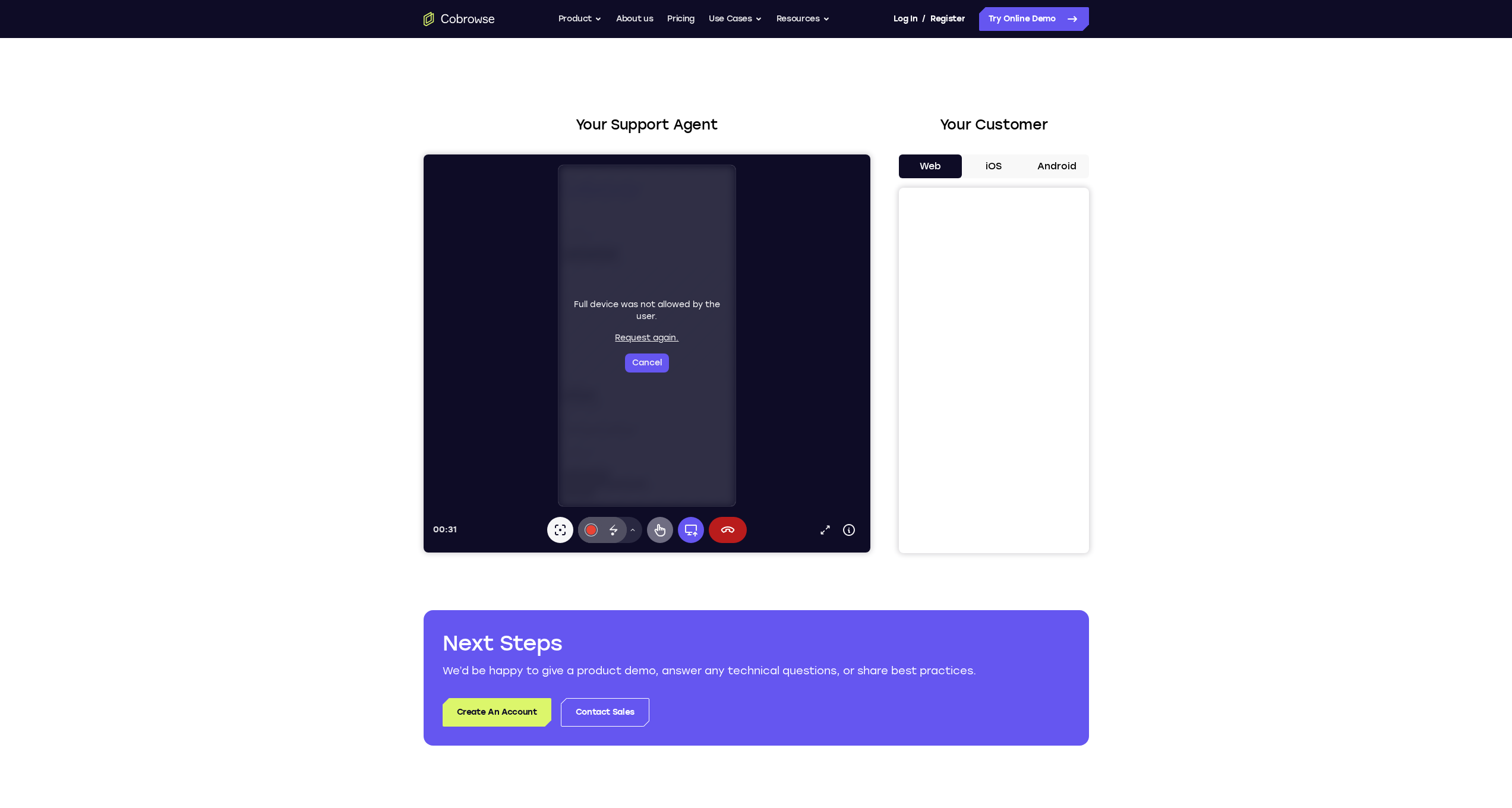
click at [682, 310] on div "Full device was not allowed by the user. Request again. Cancel" at bounding box center [647, 336] width 168 height 74
click at [658, 369] on button "Cancel" at bounding box center [647, 363] width 44 height 19
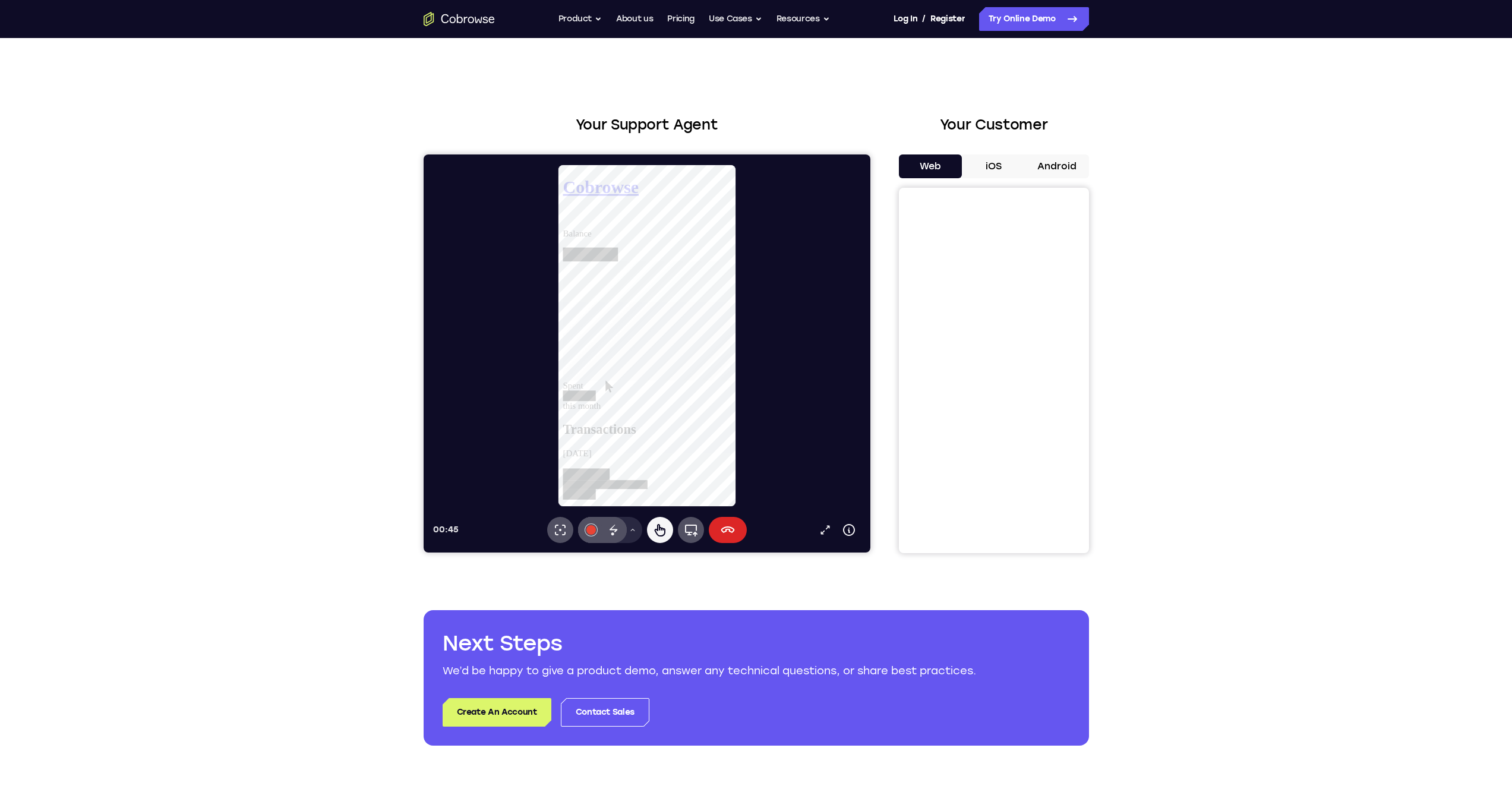
click at [725, 530] on icon at bounding box center [727, 530] width 14 height 7
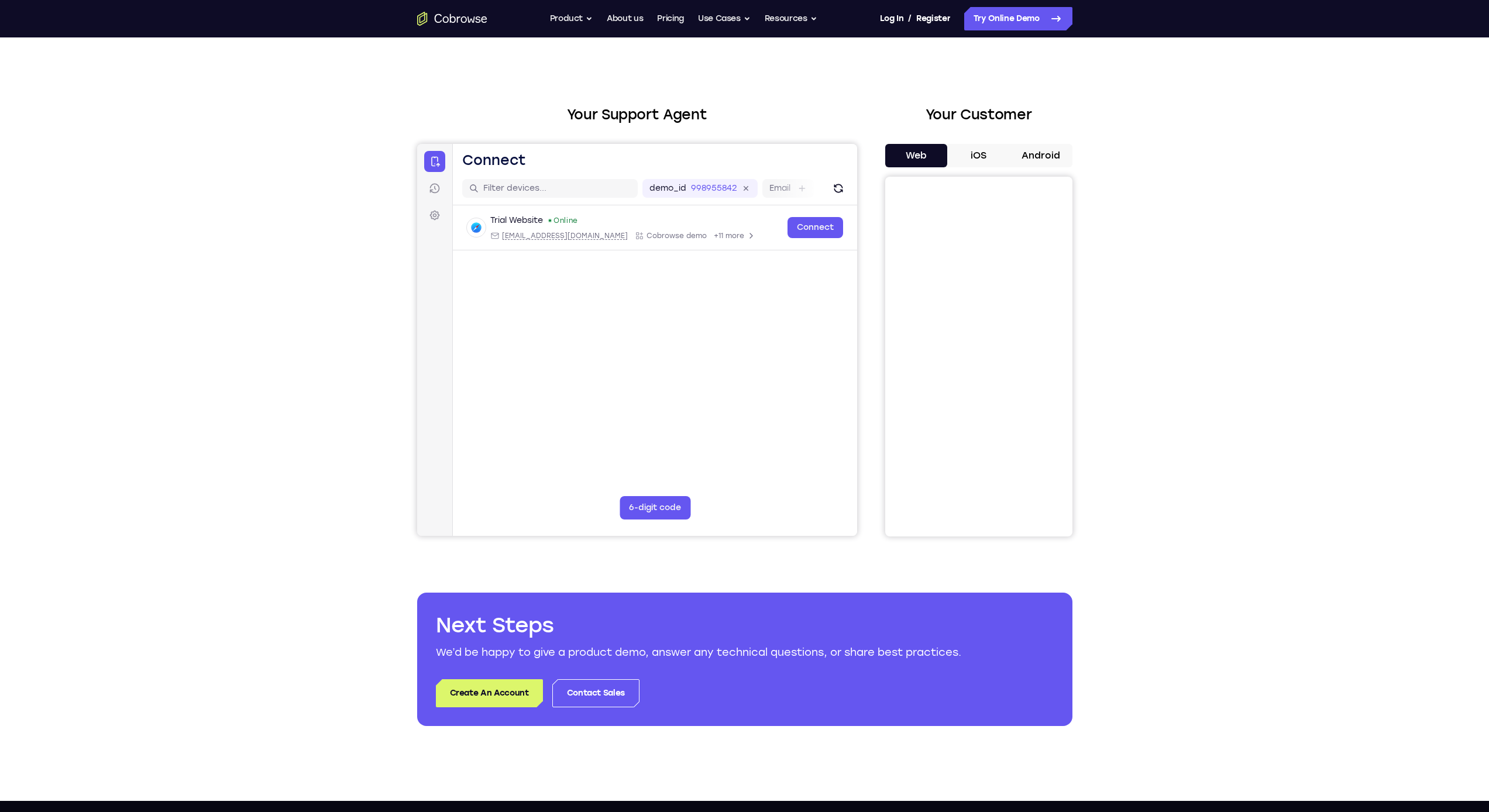
scroll to position [8, 0]
